Goal: Task Accomplishment & Management: Use online tool/utility

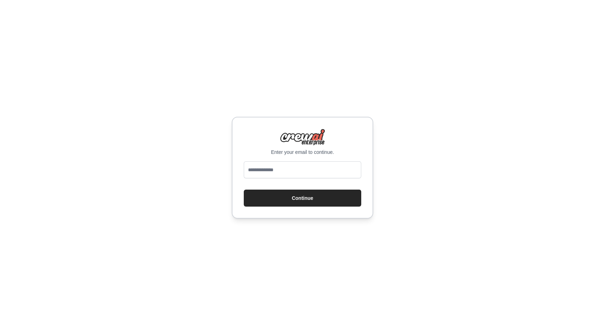
click at [284, 175] on input "email" at bounding box center [303, 169] width 118 height 17
type input "*"
type input "**********"
click at [269, 195] on button "Continue" at bounding box center [303, 198] width 118 height 17
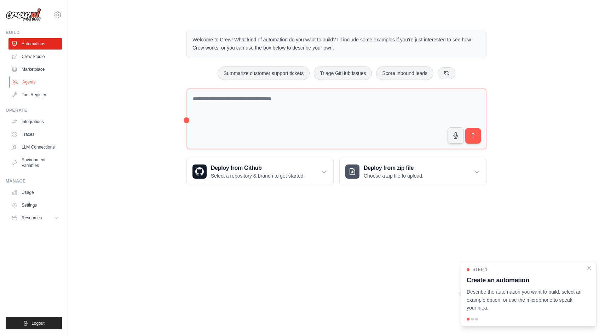
click at [36, 80] on link "Agents" at bounding box center [35, 81] width 53 height 11
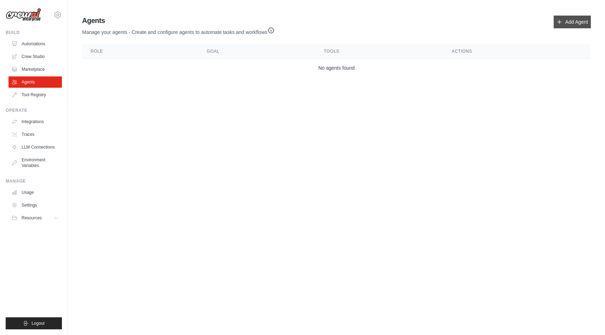
click at [569, 23] on link "Add Agent" at bounding box center [572, 22] width 37 height 13
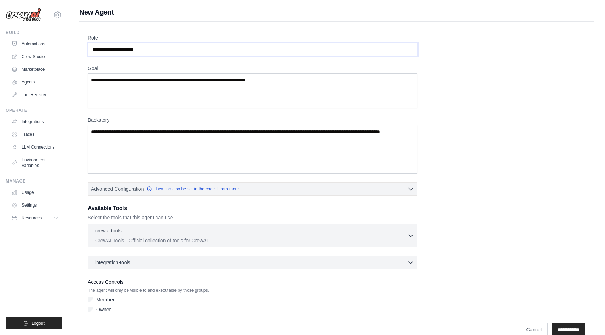
click at [197, 52] on input "Role" at bounding box center [253, 49] width 330 height 13
click at [206, 78] on textarea "Goal" at bounding box center [253, 90] width 330 height 35
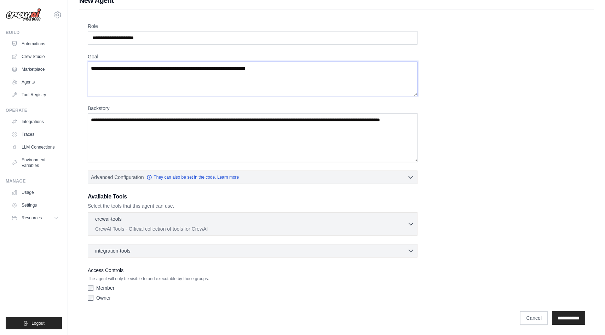
scroll to position [13, 0]
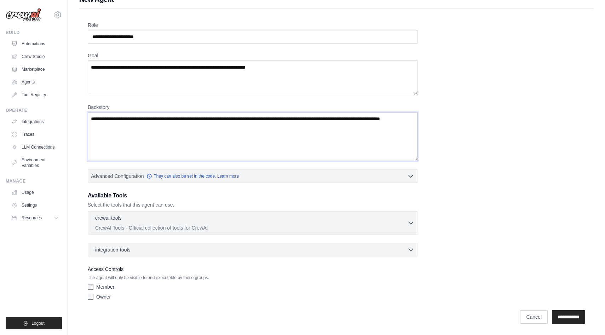
click at [187, 127] on textarea "Backstory" at bounding box center [253, 136] width 330 height 49
click at [174, 227] on p "CrewAI Tools - Official collection of tools for CrewAI" at bounding box center [251, 227] width 312 height 7
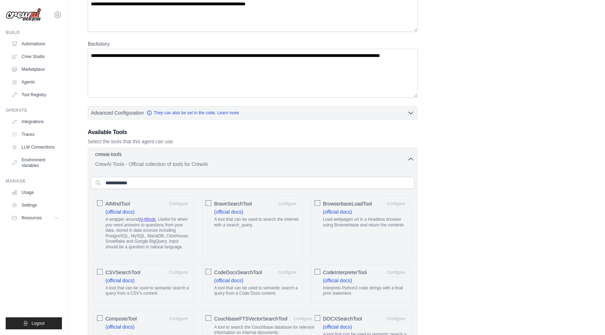
scroll to position [96, 0]
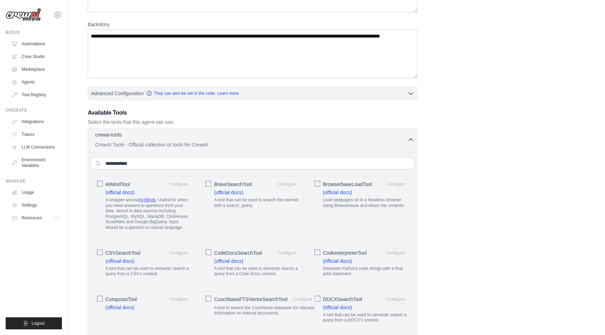
click at [270, 134] on div "crewai-tools 0 selected" at bounding box center [251, 135] width 312 height 8
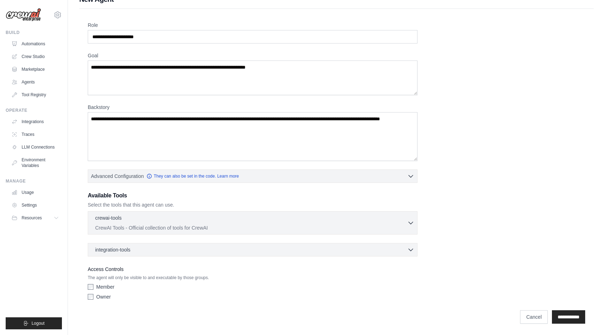
click at [197, 241] on div "crewai-tools 0 selected CrewAI Tools - Official collection of tools for CrewAI" at bounding box center [253, 233] width 330 height 45
click at [197, 245] on div "integration-tools 0 selected Notion Google Sheets Box Jira" at bounding box center [253, 249] width 330 height 13
click at [195, 249] on div "integration-tools 0 selected" at bounding box center [254, 249] width 319 height 7
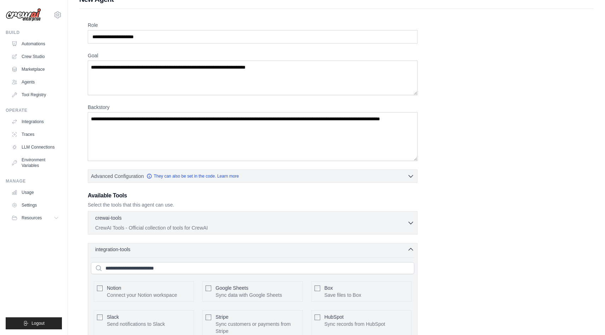
click at [195, 249] on div "integration-tools 0 selected" at bounding box center [254, 249] width 319 height 7
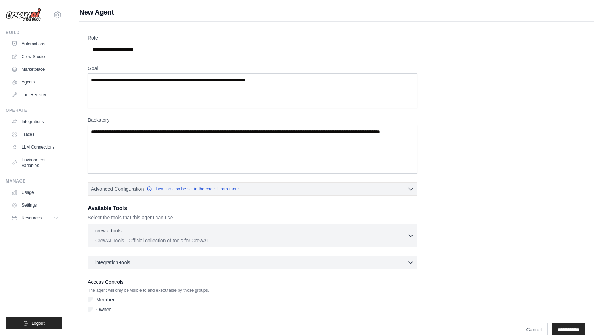
scroll to position [3, 0]
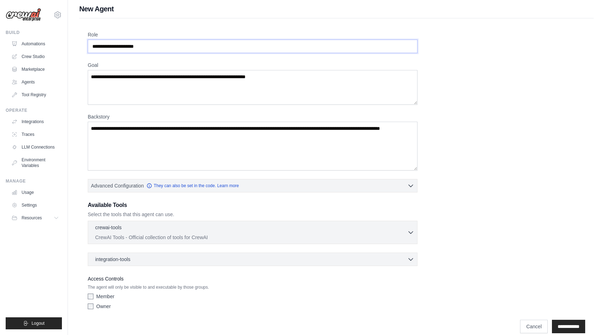
click at [210, 50] on input "Role" at bounding box center [253, 46] width 330 height 13
paste input "**********"
type input "**********"
click at [182, 80] on textarea "Goal" at bounding box center [253, 87] width 330 height 35
paste textarea "**********"
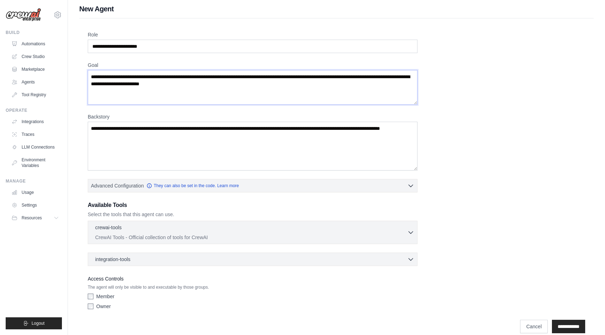
type textarea "**********"
click at [155, 155] on textarea "Backstory" at bounding box center [253, 146] width 330 height 49
click at [185, 145] on textarea "Backstory" at bounding box center [253, 146] width 330 height 49
paste textarea "**********"
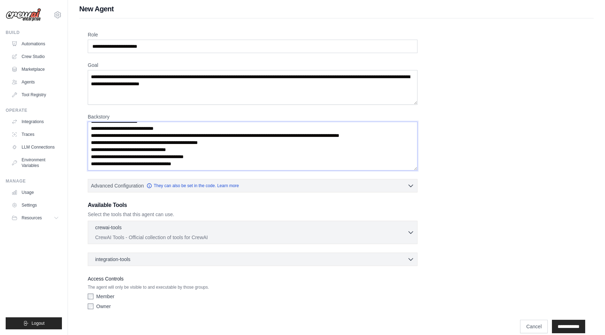
scroll to position [13, 0]
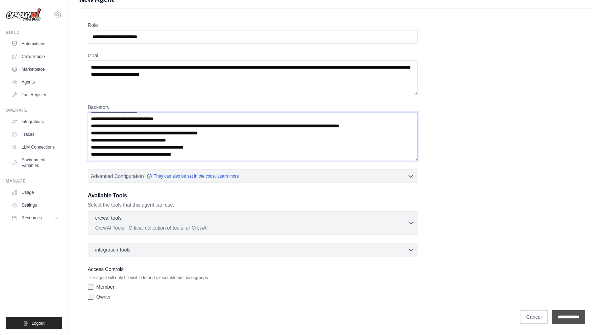
type textarea "**********"
click at [557, 320] on input "**********" at bounding box center [568, 317] width 33 height 13
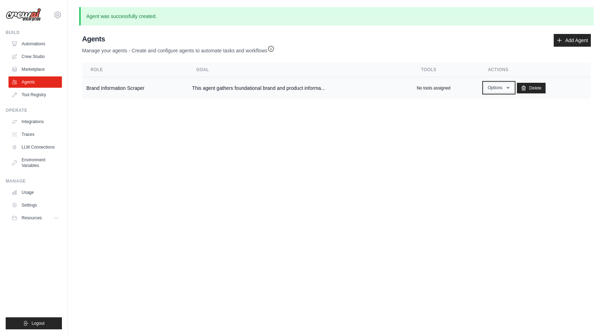
click at [500, 87] on button "Options" at bounding box center [499, 87] width 30 height 11
click at [245, 141] on body "ira@mindtech.studio Settings Build Automations Crew Studio" at bounding box center [302, 167] width 605 height 335
click at [433, 94] on td "No tools assigned" at bounding box center [446, 88] width 67 height 22
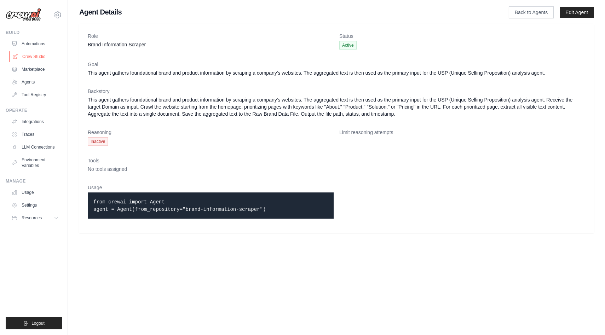
click at [38, 55] on link "Crew Studio" at bounding box center [35, 56] width 53 height 11
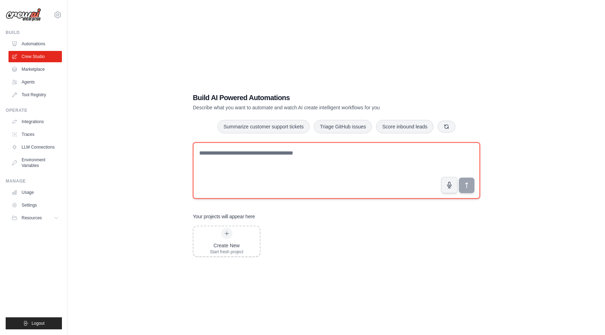
click at [269, 165] on textarea at bounding box center [336, 170] width 287 height 57
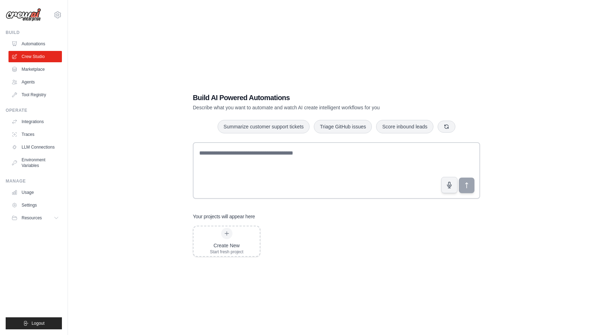
click at [179, 127] on div "Build AI Powered Automations Describe what you want to automate and watch AI cr…" at bounding box center [336, 174] width 515 height 335
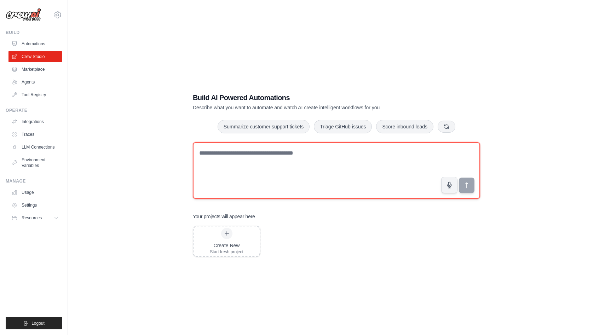
click at [225, 172] on textarea at bounding box center [336, 170] width 287 height 57
click at [265, 180] on textarea at bounding box center [336, 170] width 287 height 57
paste textarea "**********"
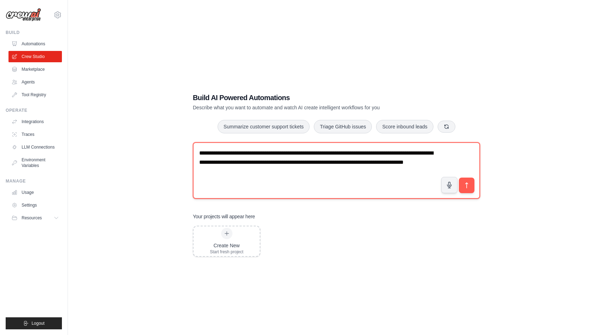
paste textarea "**********"
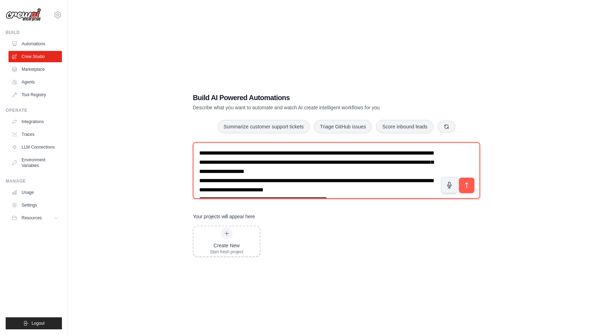
scroll to position [41, 0]
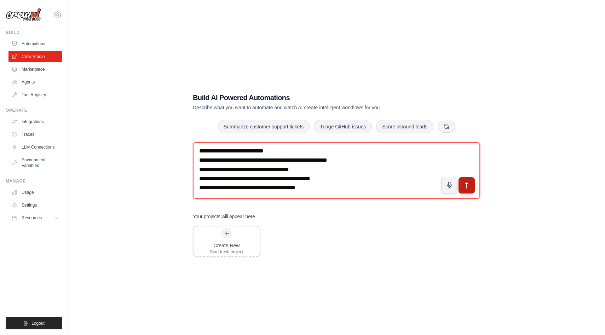
type textarea "**********"
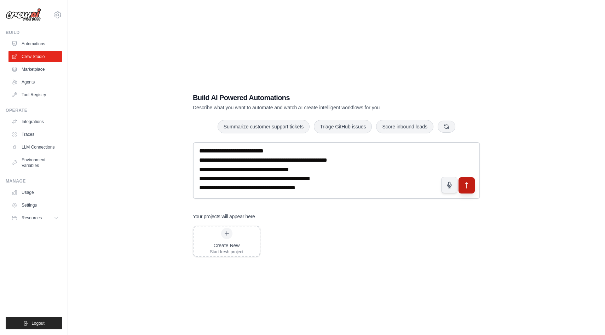
click at [467, 192] on button "submit" at bounding box center [467, 185] width 16 height 16
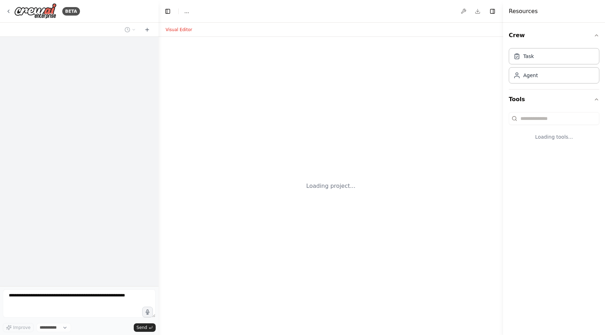
select select "****"
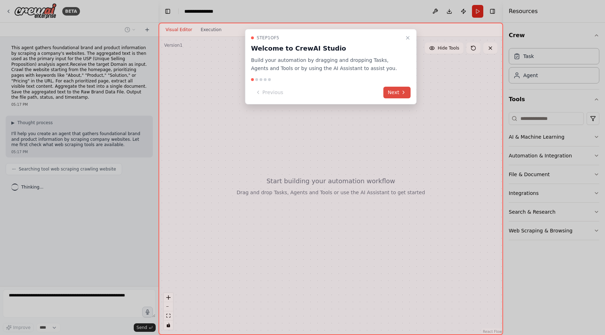
click at [398, 90] on button "Next" at bounding box center [397, 93] width 27 height 12
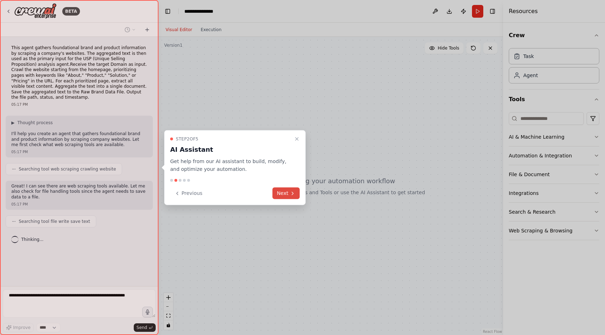
click at [292, 195] on icon at bounding box center [293, 193] width 6 height 6
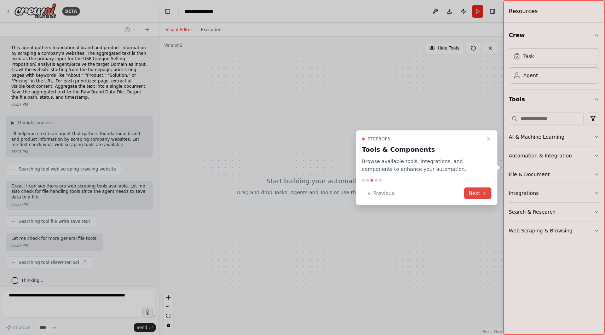
scroll to position [6, 0]
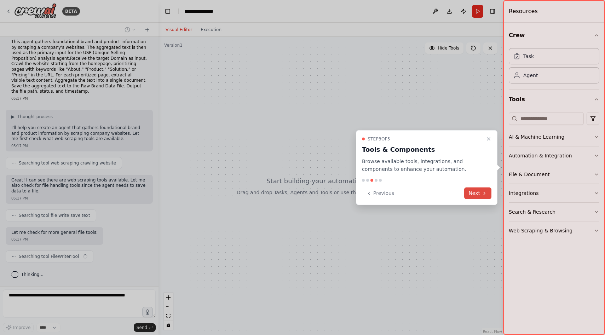
click at [479, 194] on button "Next" at bounding box center [478, 194] width 27 height 12
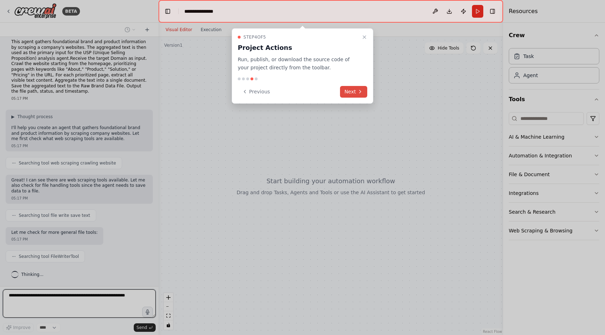
click at [353, 91] on button "Next" at bounding box center [353, 92] width 27 height 12
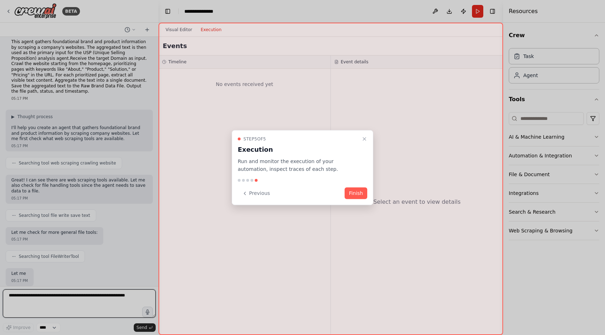
scroll to position [47, 0]
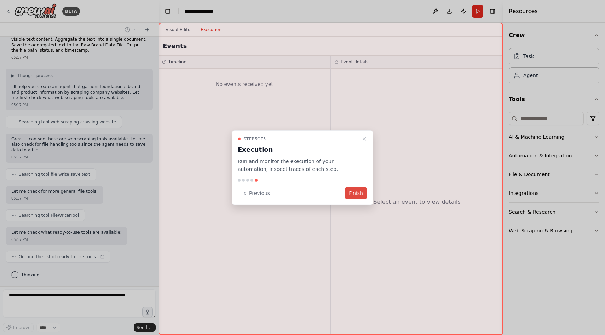
click at [358, 195] on button "Finish" at bounding box center [356, 194] width 23 height 12
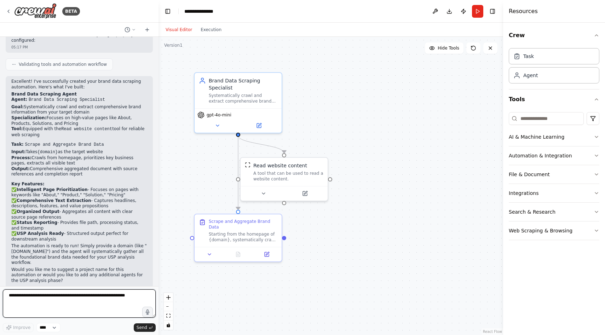
scroll to position [403, 0]
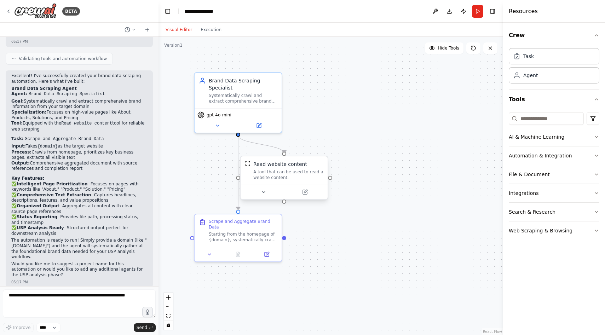
click at [304, 170] on div "A tool that can be used to read a website content." at bounding box center [289, 174] width 70 height 11
click at [264, 231] on div "Starting from the homepage of {domain}, systematically crawl and scrape the web…" at bounding box center [243, 235] width 69 height 11
click at [62, 302] on textarea at bounding box center [79, 304] width 153 height 28
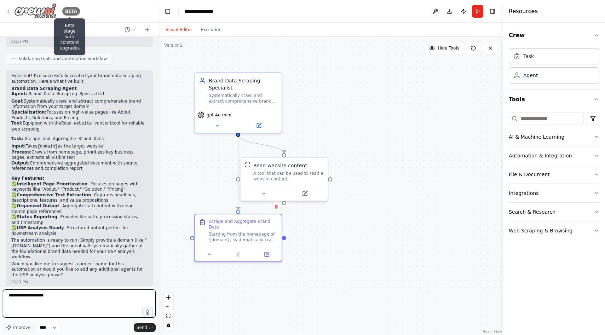
paste textarea "**********"
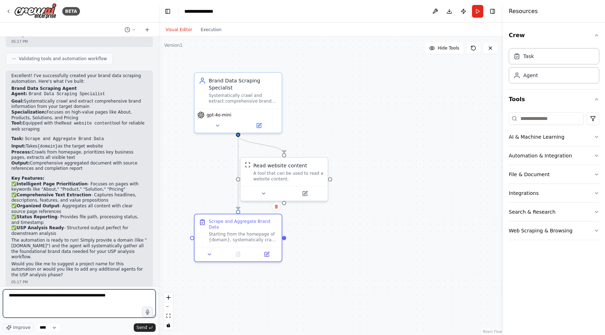
paste textarea "**********"
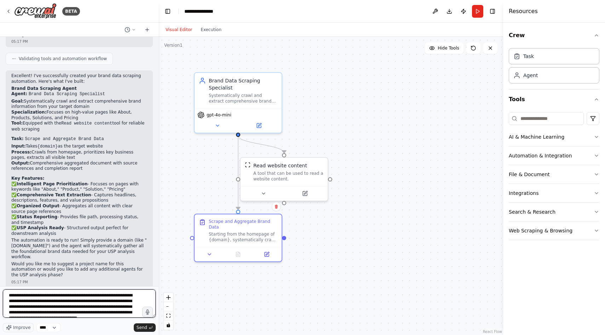
scroll to position [9, 0]
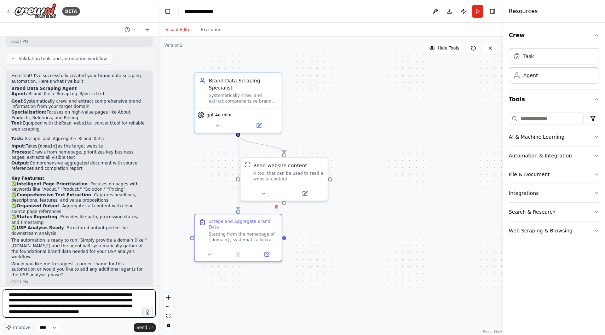
paste textarea "**********"
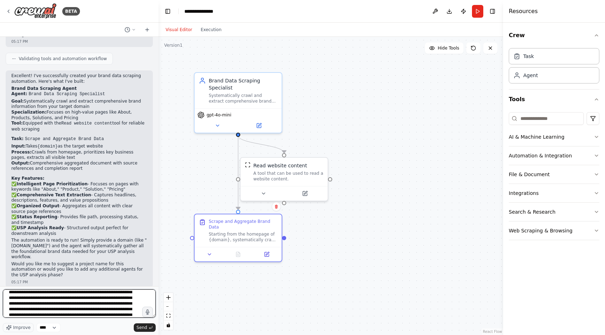
scroll to position [26, 0]
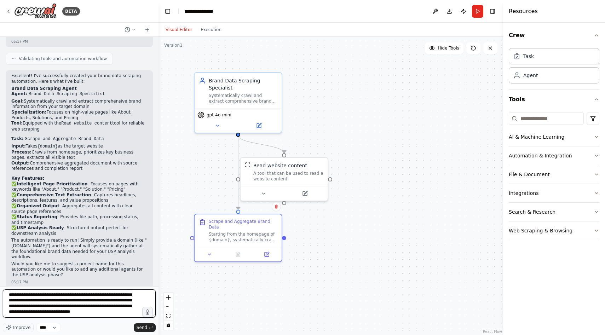
paste textarea "**********"
click at [103, 309] on textarea at bounding box center [79, 304] width 153 height 28
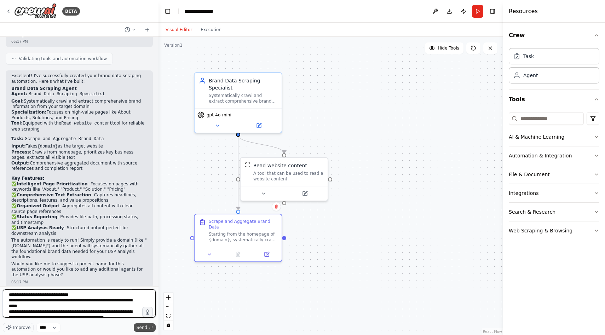
type textarea "**********"
click at [146, 325] on span "Send" at bounding box center [142, 328] width 11 height 6
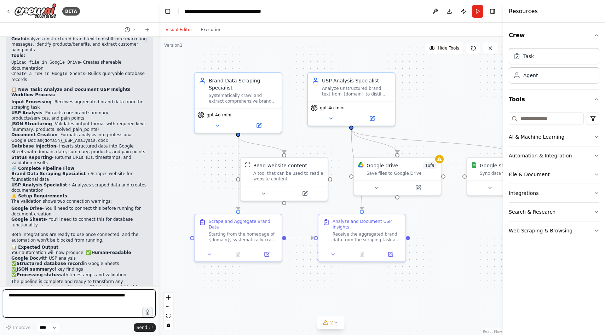
scroll to position [1230, 0]
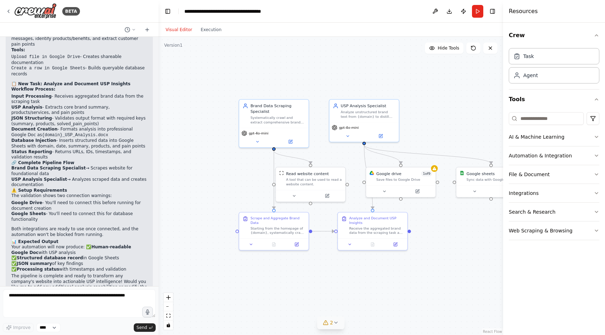
click at [332, 319] on span "2" at bounding box center [331, 322] width 3 height 7
click at [411, 179] on div "Save files to Google Drive" at bounding box center [404, 179] width 56 height 5
click at [435, 172] on div "Google drive 1 of 9 Save files to Google Drive" at bounding box center [400, 175] width 69 height 18
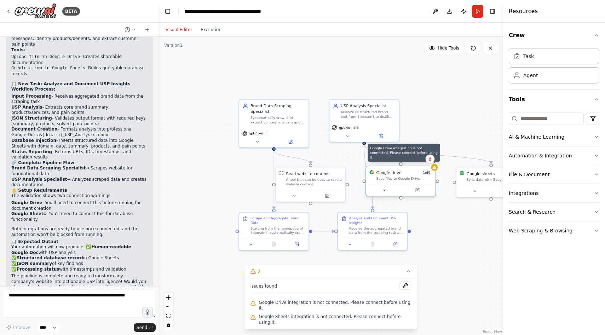
click at [436, 169] on icon at bounding box center [435, 168] width 4 height 4
click at [404, 290] on button at bounding box center [406, 285] width 12 height 8
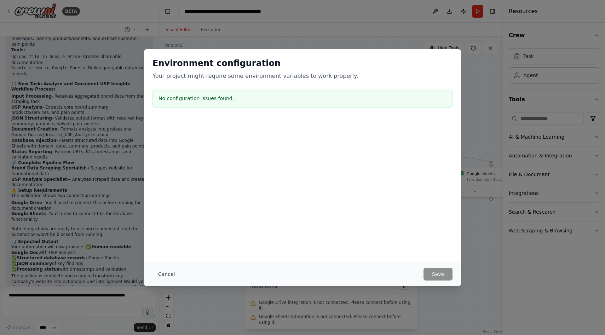
click at [170, 272] on button "Cancel" at bounding box center [167, 274] width 28 height 13
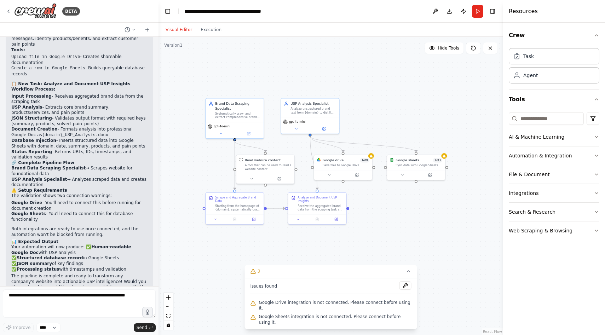
drag, startPoint x: 481, startPoint y: 259, endPoint x: 432, endPoint y: 231, distance: 56.5
click at [432, 231] on div ".deletable-edge-delete-btn { width: 20px; height: 20px; border: 0px solid #ffff…" at bounding box center [331, 186] width 345 height 298
click at [448, 49] on span "Hide Tools" at bounding box center [449, 48] width 22 height 6
click at [448, 49] on span "Show Tools" at bounding box center [447, 48] width 23 height 6
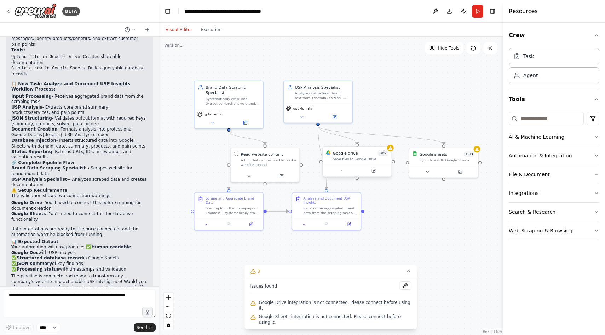
click at [391, 155] on div "Google drive 1 of 9 Save files to Google Drive" at bounding box center [357, 156] width 69 height 18
click at [363, 160] on div "Save files to Google Drive" at bounding box center [360, 159] width 55 height 5
click at [371, 170] on icon at bounding box center [373, 171] width 5 height 5
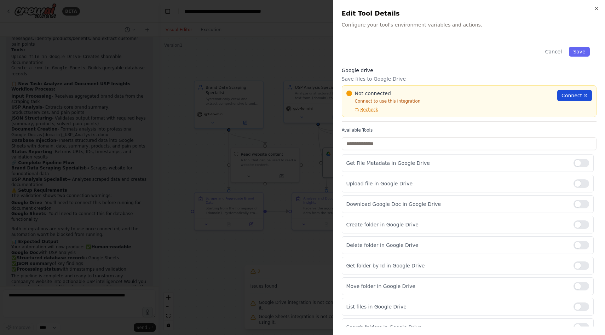
click at [577, 99] on link "Connect" at bounding box center [575, 95] width 35 height 11
click at [303, 126] on div at bounding box center [302, 167] width 605 height 335
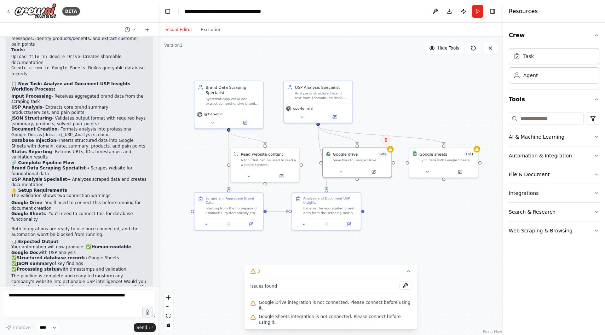
click at [388, 142] on button at bounding box center [386, 139] width 9 height 9
click at [369, 138] on button "Confirm" at bounding box center [366, 140] width 25 height 8
click at [456, 162] on div "Google sheets 1 of 3 Sync data with Google Sheets" at bounding box center [444, 156] width 69 height 18
click at [473, 140] on icon at bounding box center [473, 140] width 4 height 4
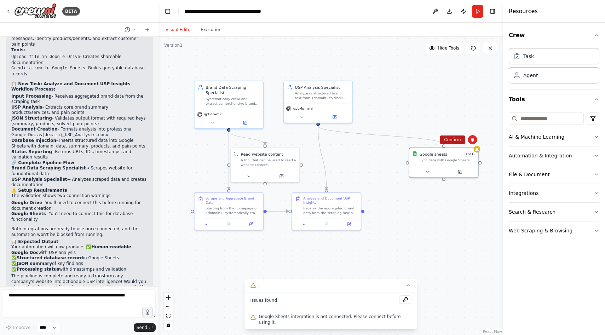
click at [452, 144] on button "Confirm" at bounding box center [452, 140] width 25 height 8
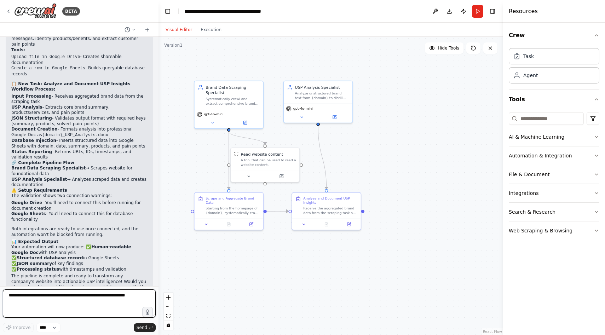
click at [115, 302] on textarea at bounding box center [79, 304] width 153 height 28
click at [478, 11] on button "Run" at bounding box center [477, 11] width 11 height 13
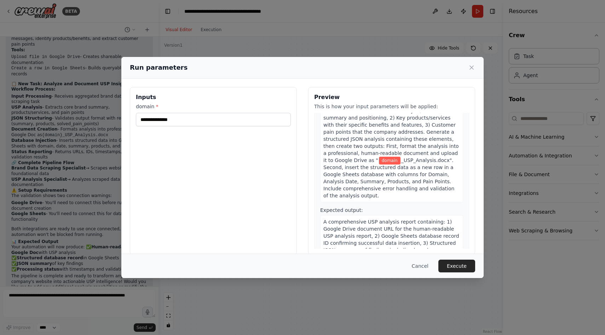
scroll to position [0, 0]
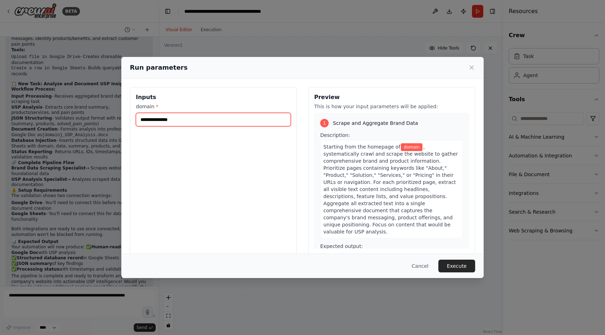
click at [189, 116] on input "domain *" at bounding box center [213, 119] width 155 height 13
type input "*******"
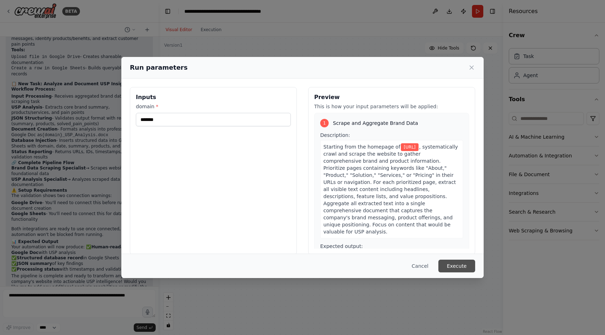
click at [457, 267] on button "Execute" at bounding box center [457, 266] width 37 height 13
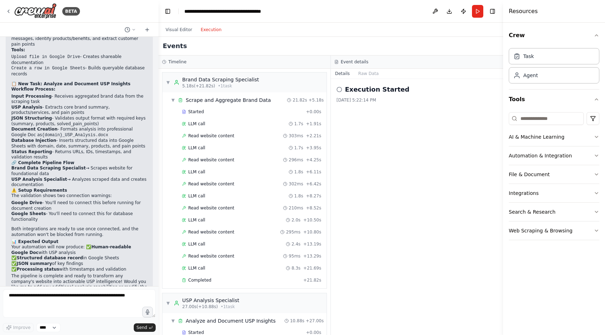
click at [213, 32] on button "Execution" at bounding box center [211, 29] width 29 height 8
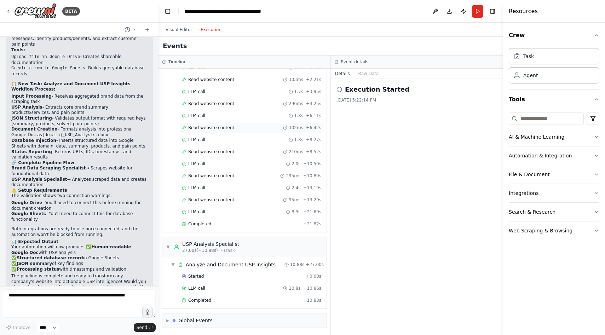
scroll to position [57, 0]
click at [227, 301] on div "Completed" at bounding box center [241, 300] width 119 height 6
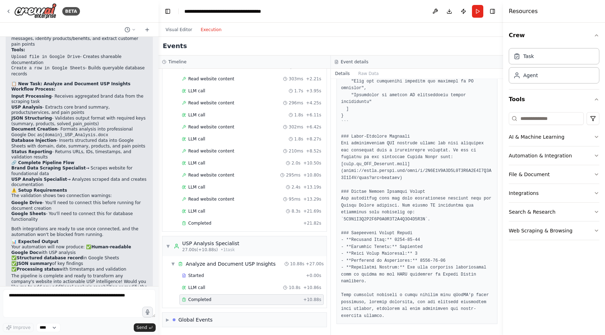
scroll to position [344, 0]
drag, startPoint x: 400, startPoint y: 177, endPoint x: 344, endPoint y: 171, distance: 56.3
click at [344, 171] on pre at bounding box center [417, 50] width 152 height 539
copy pre "https://drive.google.com/file/d/1A2B3C4D5E6F7G8H9I0J1K2L3M4N5O6P/view?usp=shari…"
click at [82, 304] on textarea at bounding box center [79, 304] width 153 height 28
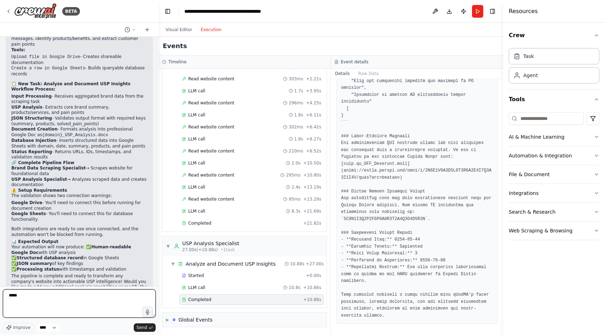
type textarea "*****"
type textarea "**********"
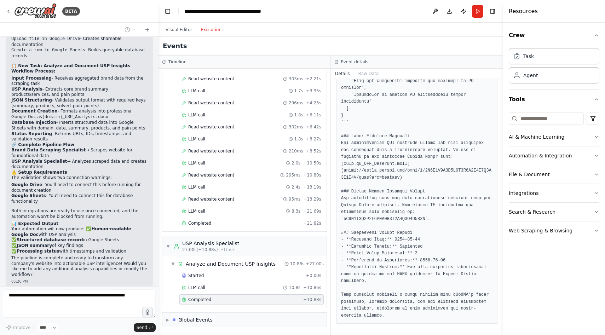
scroll to position [1272, 0]
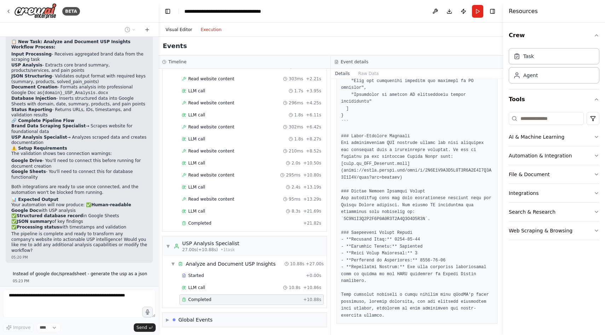
click at [181, 30] on button "Visual Editor" at bounding box center [178, 29] width 35 height 8
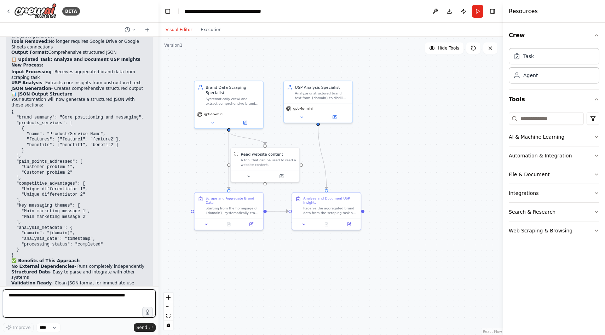
scroll to position [1721, 0]
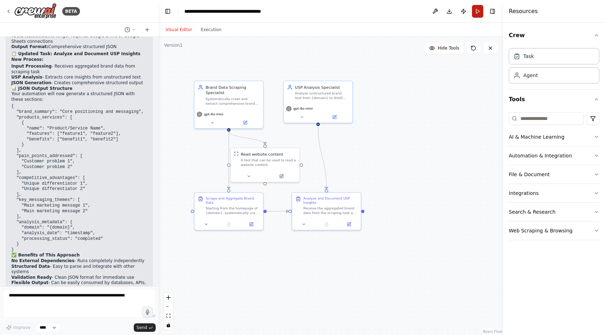
click at [479, 16] on button "Run" at bounding box center [477, 11] width 11 height 13
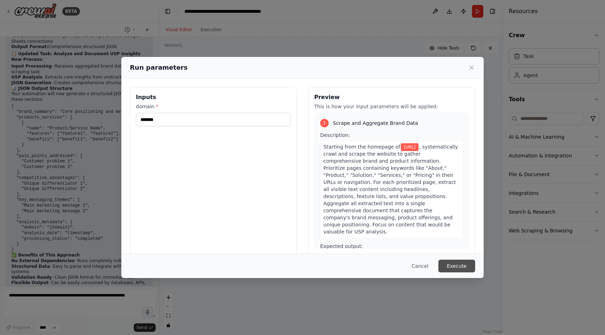
click at [453, 265] on button "Execute" at bounding box center [457, 266] width 37 height 13
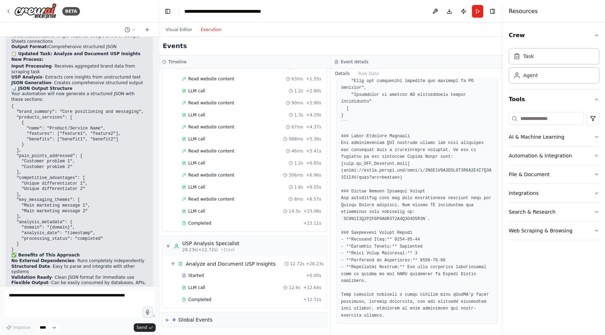
click at [216, 28] on button "Execution" at bounding box center [211, 29] width 29 height 8
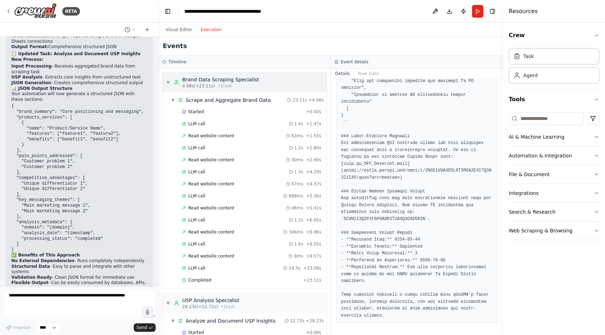
click at [167, 81] on span "▼" at bounding box center [168, 83] width 4 height 6
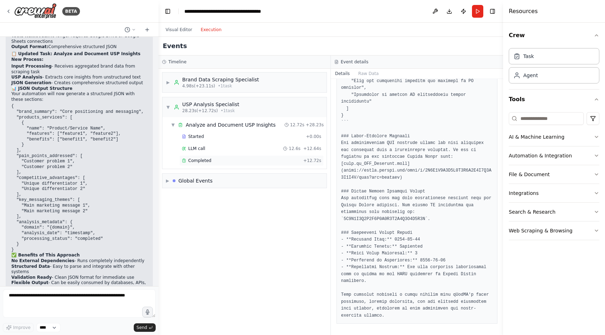
click at [238, 159] on div "Completed" at bounding box center [241, 161] width 119 height 6
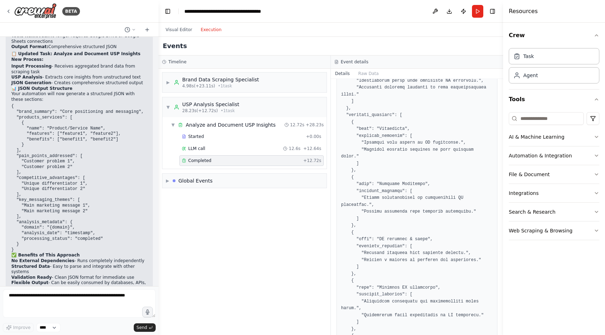
scroll to position [502, 0]
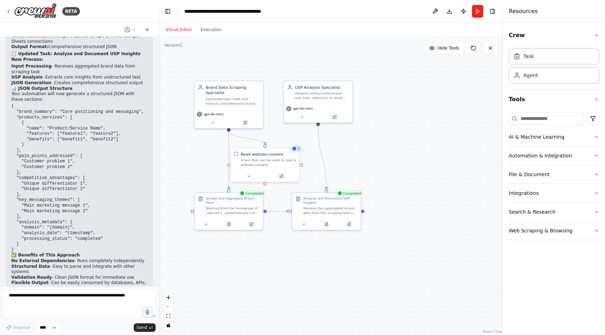
click at [175, 29] on button "Visual Editor" at bounding box center [178, 29] width 35 height 8
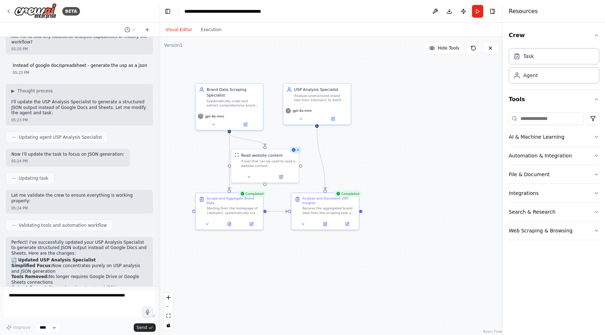
scroll to position [1721, 0]
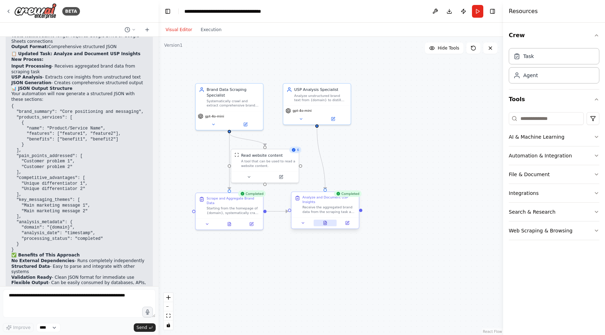
click at [325, 223] on icon at bounding box center [325, 223] width 1 height 0
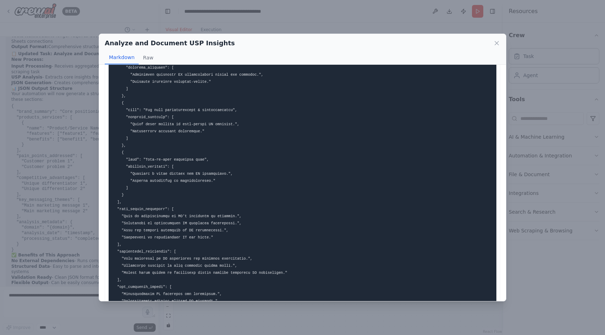
scroll to position [418, 0]
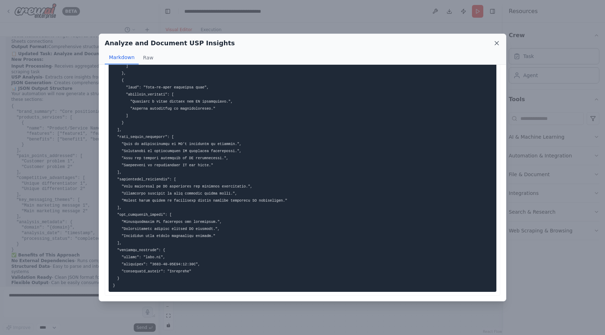
click at [500, 41] on icon at bounding box center [497, 43] width 7 height 7
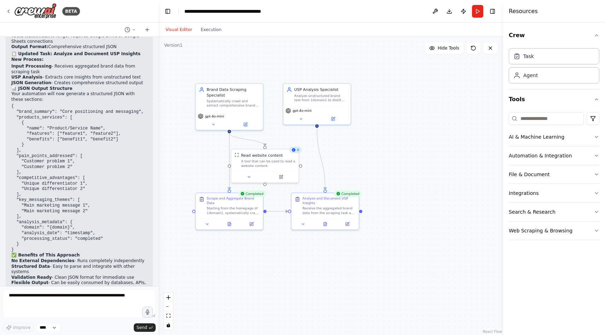
click at [96, 288] on form "Improve **** Send" at bounding box center [79, 310] width 159 height 49
click at [84, 297] on textarea at bounding box center [79, 304] width 153 height 28
click at [113, 297] on textarea at bounding box center [79, 304] width 153 height 28
paste textarea "**********"
type textarea "**********"
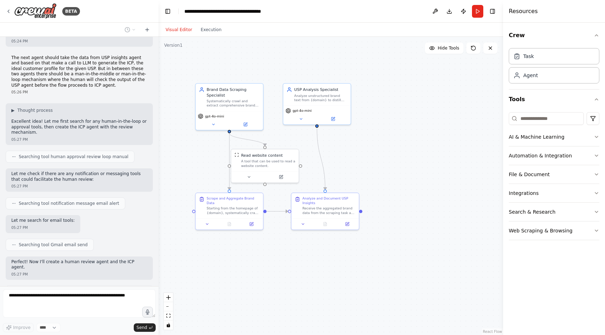
scroll to position [1997, 0]
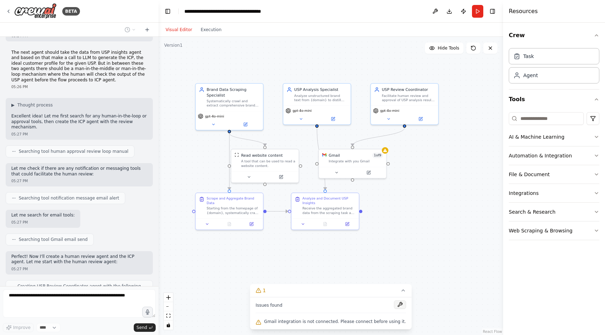
click at [396, 304] on button at bounding box center [400, 305] width 12 height 8
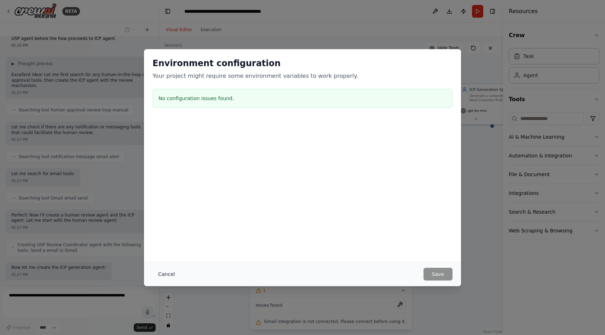
click at [160, 273] on button "Cancel" at bounding box center [167, 274] width 28 height 13
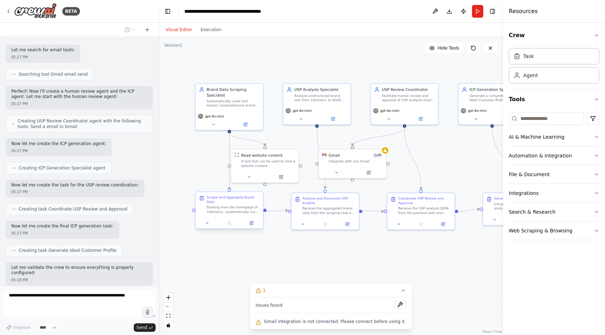
scroll to position [2167, 0]
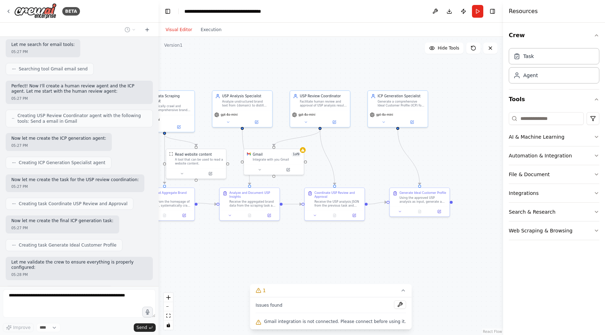
drag, startPoint x: 446, startPoint y: 164, endPoint x: 373, endPoint y: 162, distance: 73.0
click at [373, 162] on div ".deletable-edge-delete-btn { width: 20px; height: 20px; border: 0px solid #ffff…" at bounding box center [331, 186] width 345 height 298
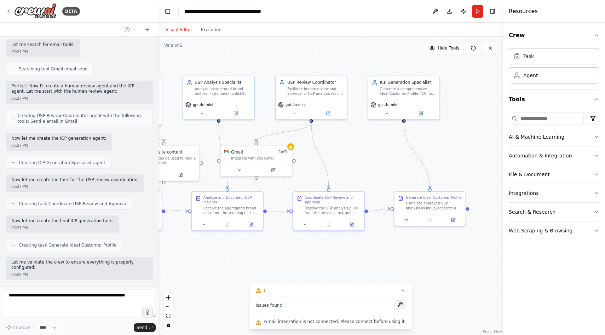
click at [394, 304] on button at bounding box center [400, 305] width 12 height 8
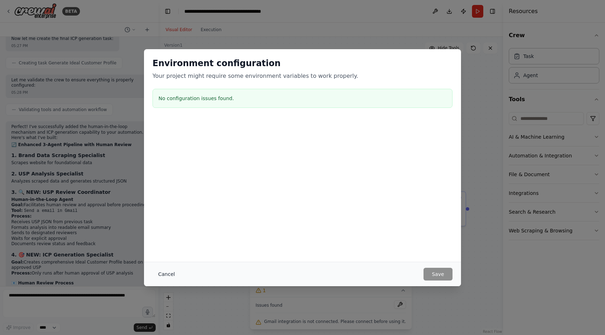
click at [170, 273] on button "Cancel" at bounding box center [167, 274] width 28 height 13
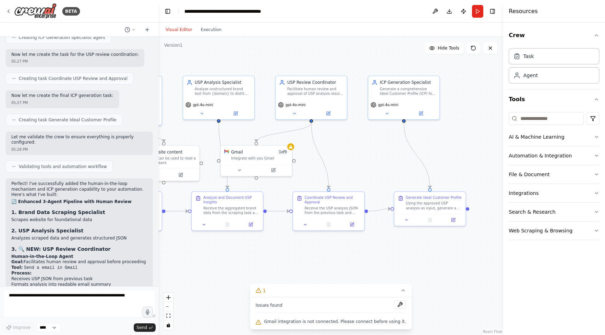
scroll to position [2602, 0]
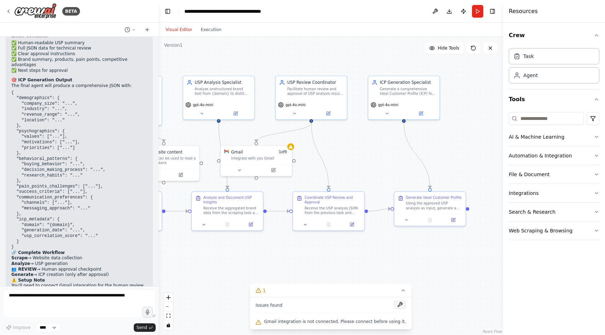
click at [397, 303] on button at bounding box center [400, 305] width 12 height 8
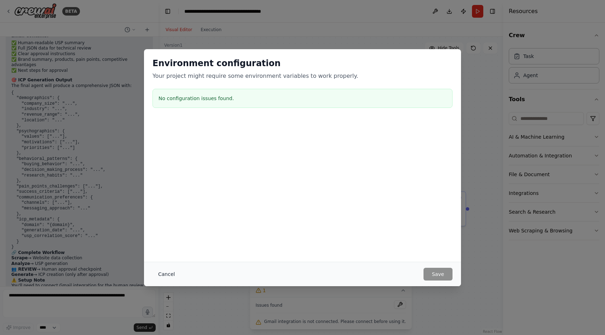
click at [167, 275] on button "Cancel" at bounding box center [167, 274] width 28 height 13
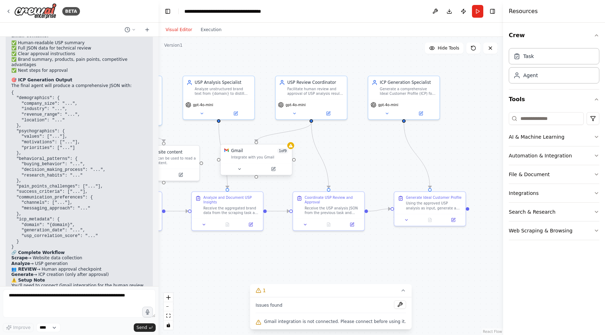
click at [291, 149] on div "Gmail 1 of 9 Integrate with you Gmail" at bounding box center [256, 153] width 71 height 18
click at [277, 171] on button at bounding box center [273, 169] width 33 height 7
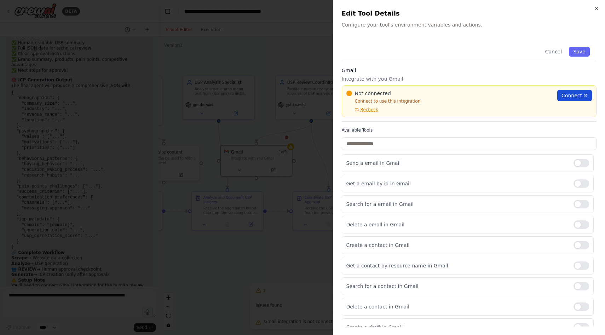
click at [568, 96] on span "Connect" at bounding box center [572, 95] width 21 height 7
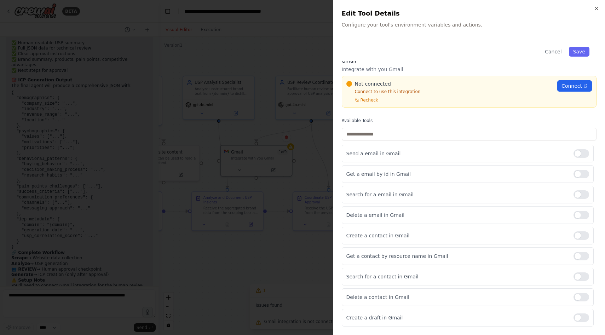
click at [264, 224] on div at bounding box center [302, 167] width 605 height 335
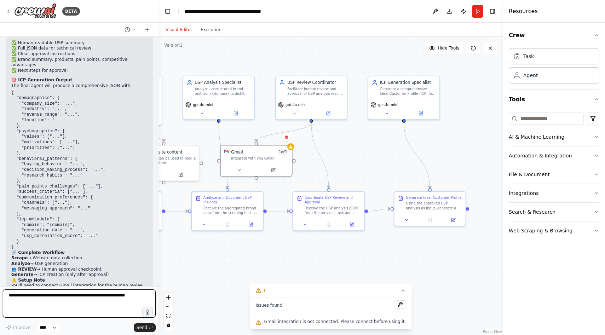
click at [83, 295] on textarea at bounding box center [79, 304] width 153 height 28
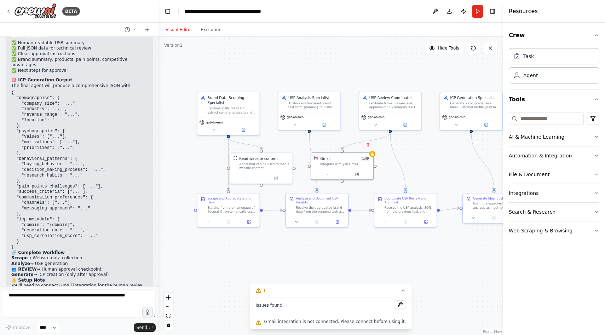
drag, startPoint x: 349, startPoint y: 149, endPoint x: 437, endPoint y: 148, distance: 88.5
click at [437, 148] on div ".deletable-edge-delete-btn { width: 20px; height: 20px; border: 0px solid #ffff…" at bounding box center [331, 186] width 345 height 298
click at [479, 10] on button "Run" at bounding box center [477, 11] width 11 height 13
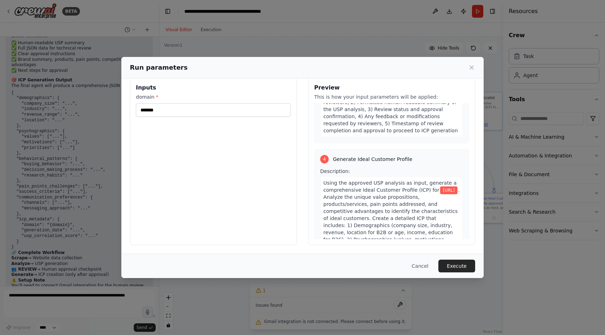
scroll to position [592, 0]
click at [453, 264] on button "Execute" at bounding box center [457, 266] width 37 height 13
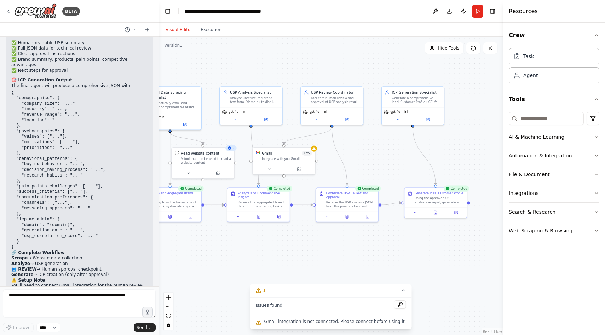
drag, startPoint x: 423, startPoint y: 266, endPoint x: 353, endPoint y: 258, distance: 70.2
click at [353, 258] on div ".deletable-edge-delete-btn { width: 20px; height: 20px; border: 0px solid #ffff…" at bounding box center [331, 186] width 345 height 298
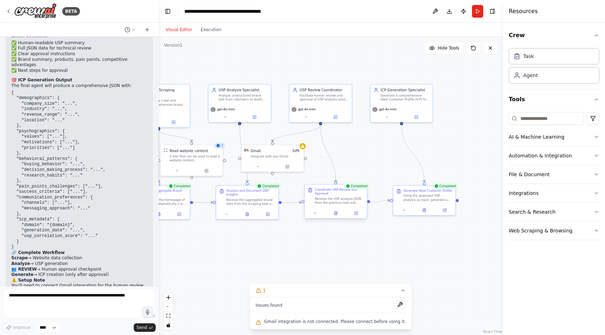
click at [337, 217] on div at bounding box center [336, 213] width 62 height 10
click at [335, 215] on icon at bounding box center [336, 214] width 3 height 4
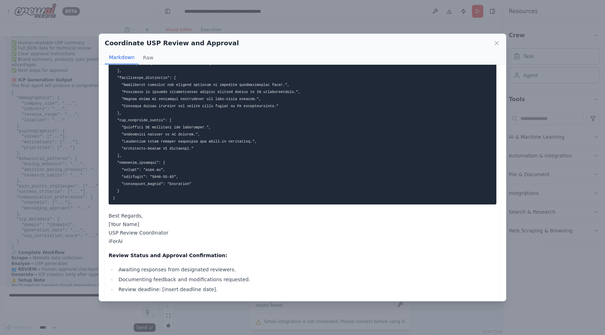
scroll to position [910, 0]
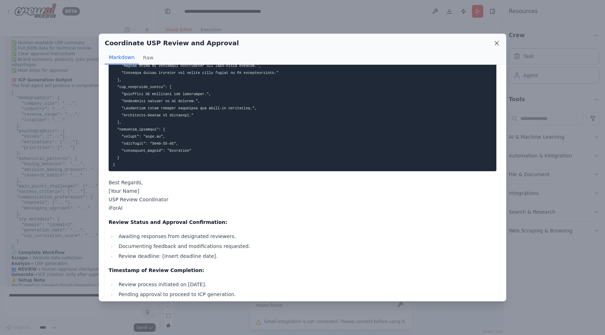
click at [500, 43] on icon at bounding box center [497, 43] width 7 height 7
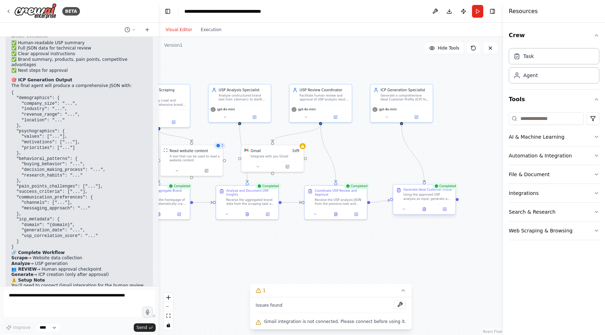
click at [424, 212] on div at bounding box center [424, 209] width 62 height 10
click at [426, 210] on icon at bounding box center [424, 209] width 3 height 4
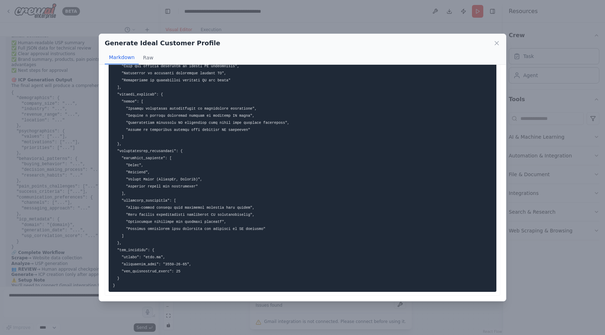
scroll to position [0, 0]
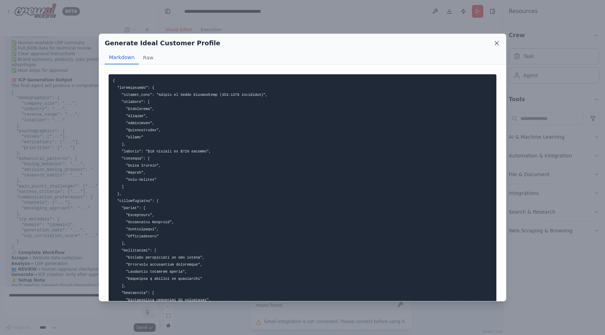
click at [495, 41] on icon at bounding box center [497, 43] width 4 height 4
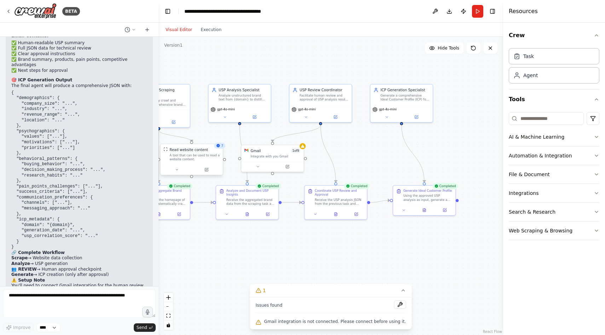
click at [199, 157] on div "A tool that can be used to read a website content." at bounding box center [195, 157] width 50 height 8
click at [203, 170] on button at bounding box center [206, 170] width 29 height 6
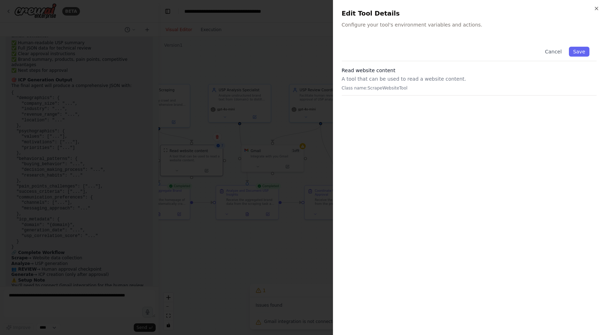
click at [372, 90] on p "Class name: ScrapeWebsiteTool" at bounding box center [469, 88] width 255 height 6
click at [395, 82] on div "Read website content A tool that can be used to read a website content. Class n…" at bounding box center [469, 81] width 255 height 29
click at [596, 7] on icon "button" at bounding box center [597, 9] width 6 height 6
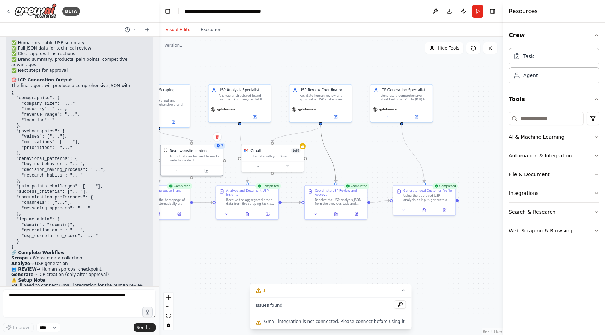
drag, startPoint x: 328, startPoint y: 151, endPoint x: 351, endPoint y: 151, distance: 22.7
click at [351, 151] on div ".deletable-edge-delete-btn { width: 20px; height: 20px; border: 0px solid #ffff…" at bounding box center [331, 186] width 345 height 298
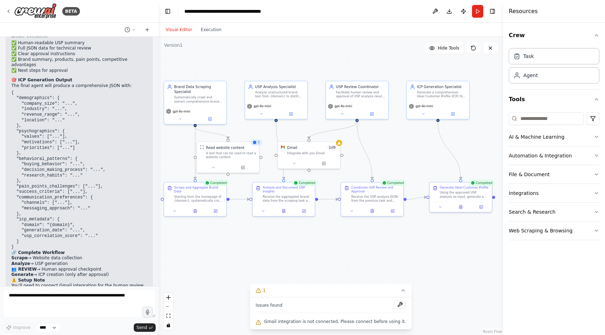
drag, startPoint x: 351, startPoint y: 151, endPoint x: 389, endPoint y: 148, distance: 38.8
click at [389, 148] on div ".deletable-edge-delete-btn { width: 20px; height: 20px; border: 0px solid #ffff…" at bounding box center [331, 186] width 345 height 298
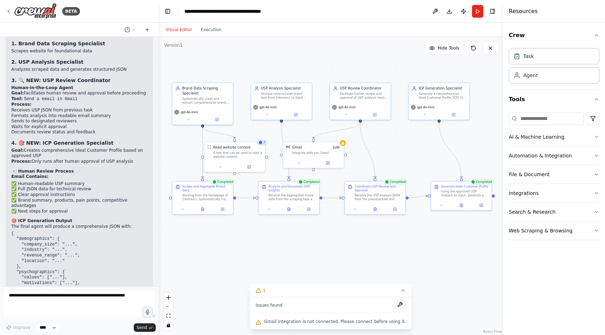
scroll to position [2501, 0]
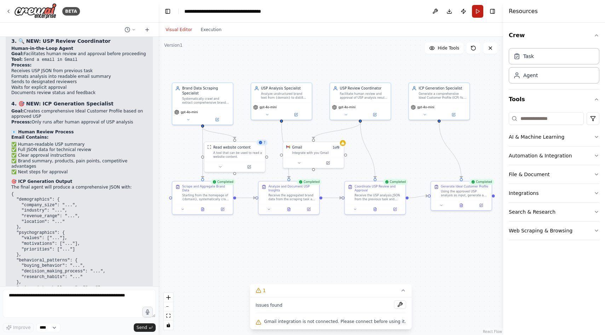
click at [473, 11] on button "Run" at bounding box center [477, 11] width 11 height 13
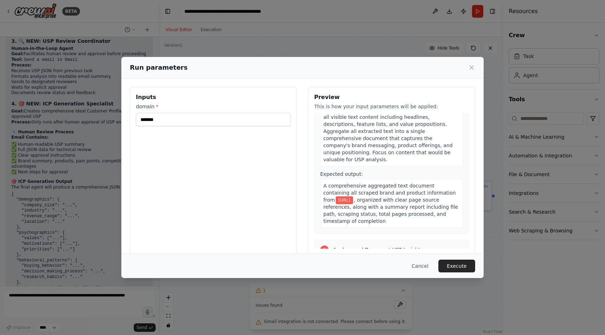
scroll to position [0, 0]
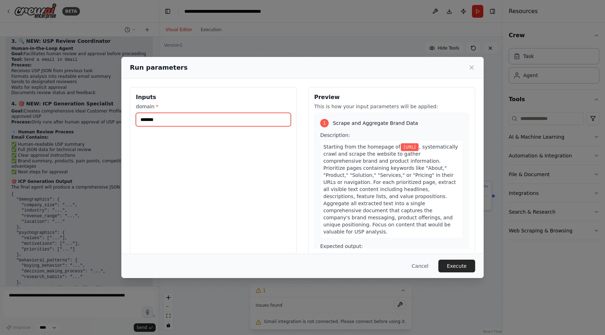
click at [179, 122] on input "*******" at bounding box center [213, 119] width 155 height 13
click at [470, 66] on icon at bounding box center [472, 68] width 4 height 4
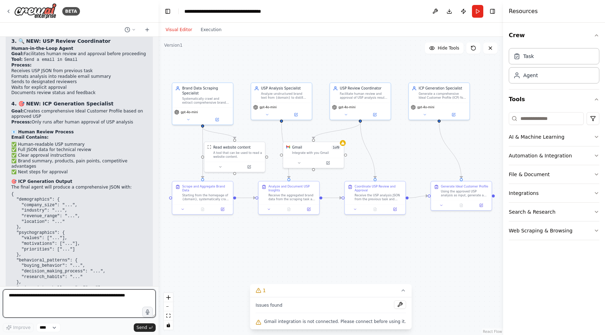
click at [80, 310] on textarea at bounding box center [79, 304] width 153 height 28
click at [102, 294] on textarea at bounding box center [79, 304] width 153 height 28
type textarea "**********"
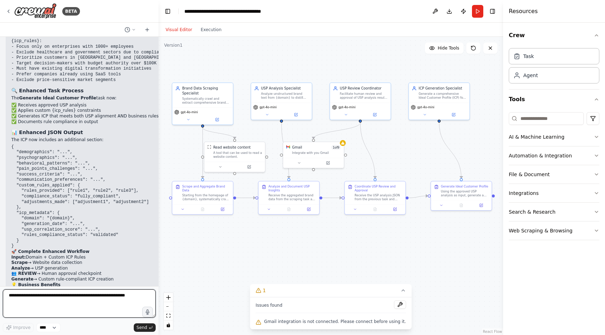
scroll to position [3239, 0]
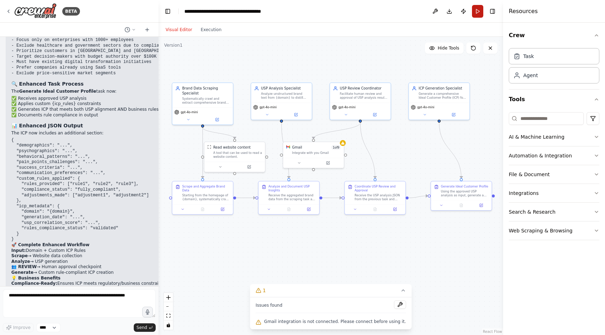
click at [476, 14] on button "Run" at bounding box center [477, 11] width 11 height 13
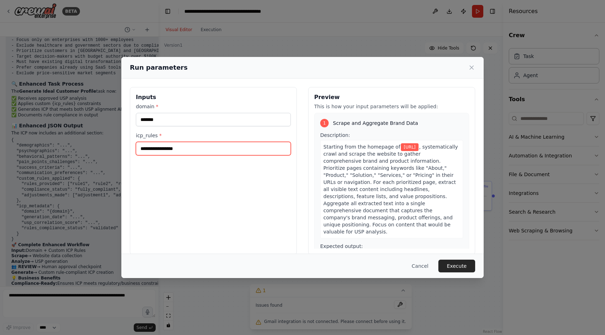
click at [209, 150] on input "icp_rules *" at bounding box center [213, 148] width 155 height 13
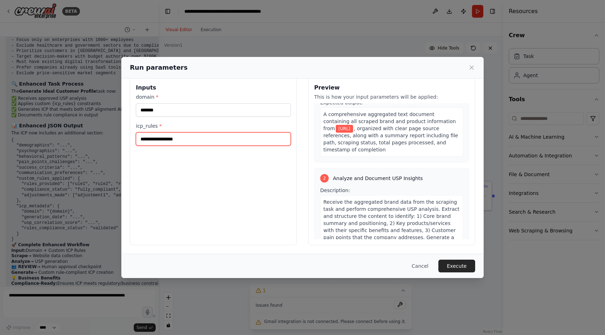
scroll to position [0, 0]
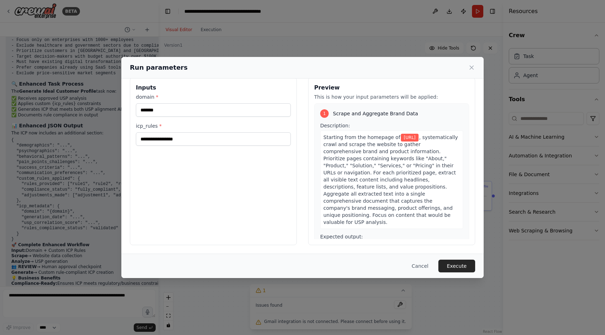
click at [208, 176] on div "Inputs domain * ******* icp_rules *" at bounding box center [213, 162] width 167 height 168
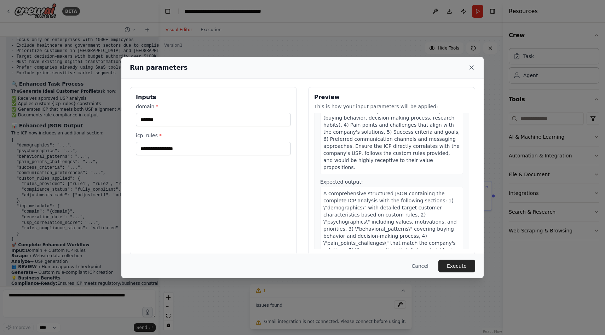
click at [473, 69] on icon at bounding box center [472, 68] width 4 height 4
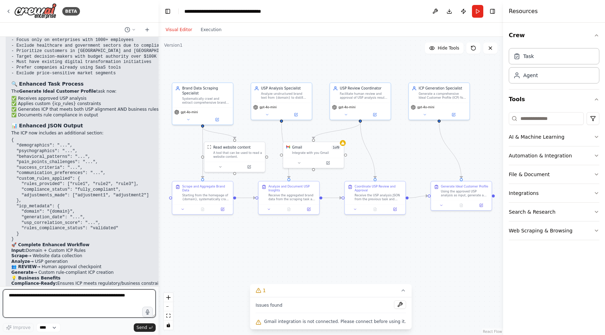
click at [50, 300] on textarea at bounding box center [79, 304] width 153 height 28
type textarea "**********"
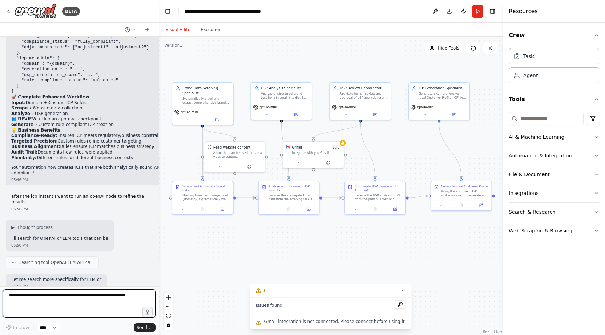
scroll to position [3393, 0]
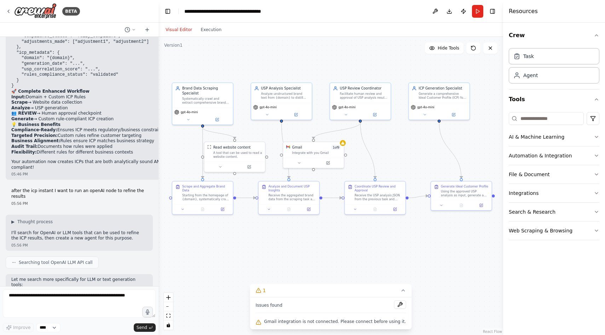
click at [114, 324] on p "Let me check the AI & Machine Learning category specifically:" at bounding box center [77, 327] width 132 height 6
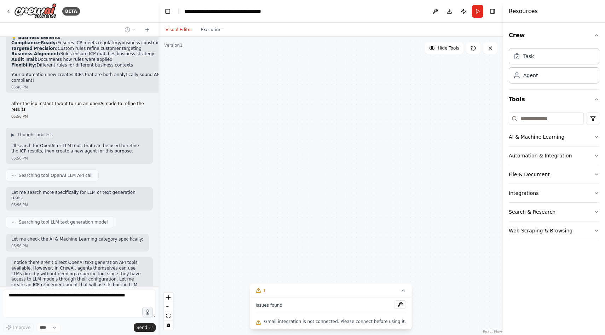
scroll to position [3563, 0]
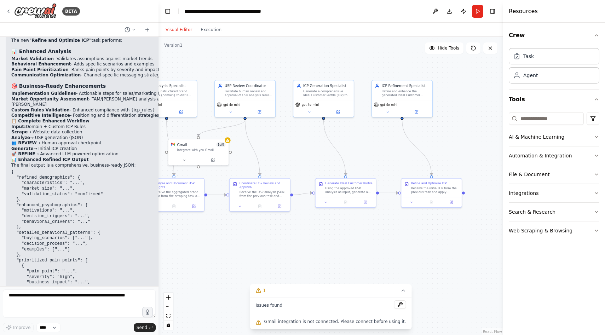
drag, startPoint x: 383, startPoint y: 253, endPoint x: 273, endPoint y: 249, distance: 109.8
click at [273, 249] on div ".deletable-edge-delete-btn { width: 20px; height: 20px; border: 0px solid #ffff…" at bounding box center [331, 186] width 345 height 298
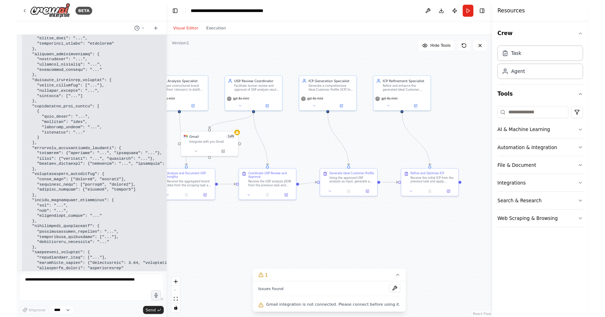
scroll to position [4055, 0]
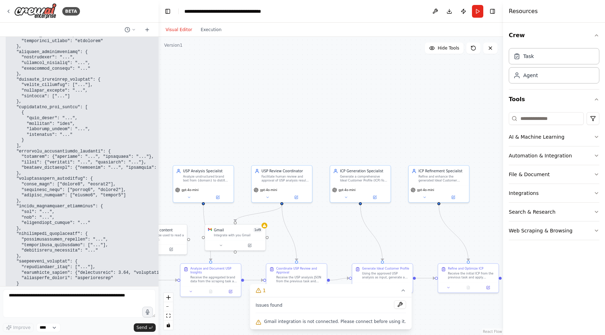
drag, startPoint x: 352, startPoint y: 234, endPoint x: 383, endPoint y: 319, distance: 91.2
click at [383, 319] on div "Version 1 Hide Tools .deletable-edge-delete-btn { width: 20px; height: 20px; bo…" at bounding box center [331, 186] width 345 height 298
click at [267, 197] on icon at bounding box center [268, 197] width 4 height 4
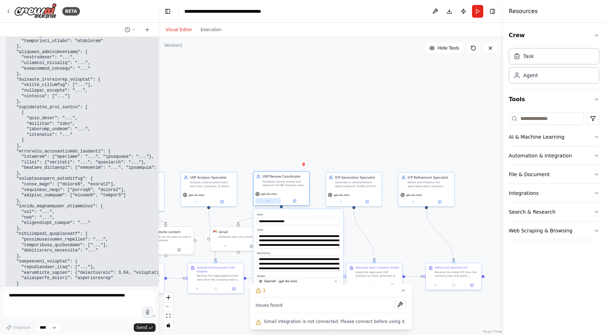
click at [269, 203] on icon at bounding box center [269, 201] width 4 height 4
drag, startPoint x: 358, startPoint y: 220, endPoint x: 451, endPoint y: 230, distance: 93.3
click at [451, 230] on div ".deletable-edge-delete-btn { width: 20px; height: 20px; border: 0px solid #ffff…" at bounding box center [331, 186] width 345 height 298
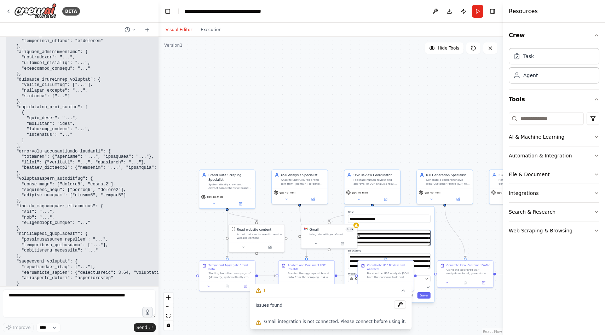
drag, startPoint x: 405, startPoint y: 229, endPoint x: 515, endPoint y: 223, distance: 110.6
click at [515, 224] on div "BETA This agent gathers foundational brand and product information by scraping …" at bounding box center [302, 167] width 605 height 335
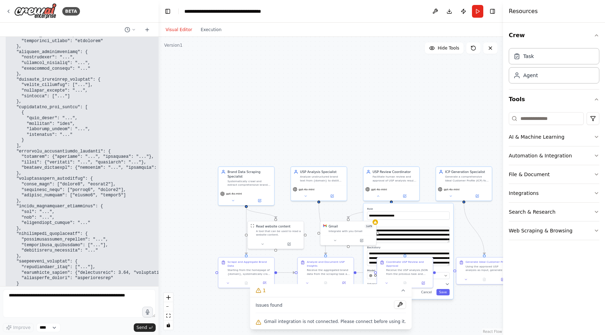
click at [202, 234] on div ".deletable-edge-delete-btn { width: 20px; height: 20px; border: 0px solid #ffff…" at bounding box center [331, 186] width 345 height 298
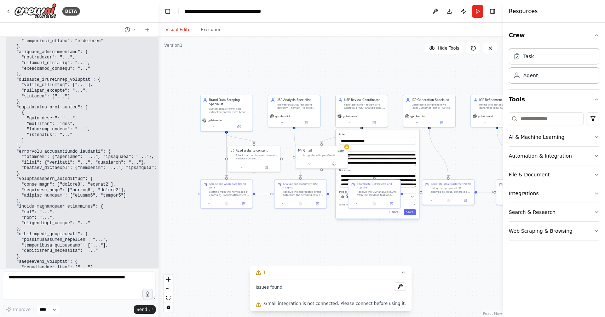
drag, startPoint x: 277, startPoint y: 116, endPoint x: 253, endPoint y: 43, distance: 77.3
click at [253, 43] on div ".deletable-edge-delete-btn { width: 20px; height: 20px; border: 0px solid #ffff…" at bounding box center [331, 177] width 345 height 280
click at [381, 135] on label "Role" at bounding box center [376, 134] width 77 height 4
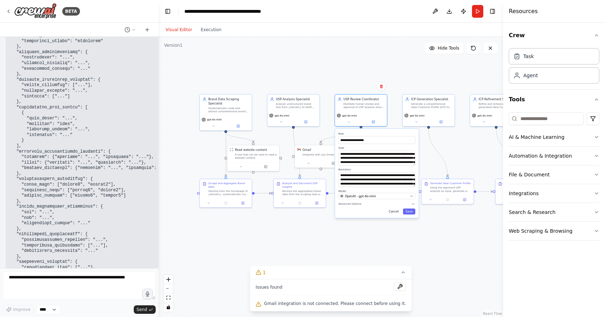
click at [398, 212] on button "Cancel" at bounding box center [393, 212] width 15 height 6
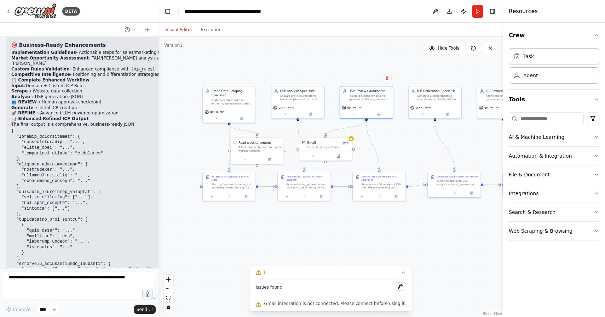
scroll to position [4073, 0]
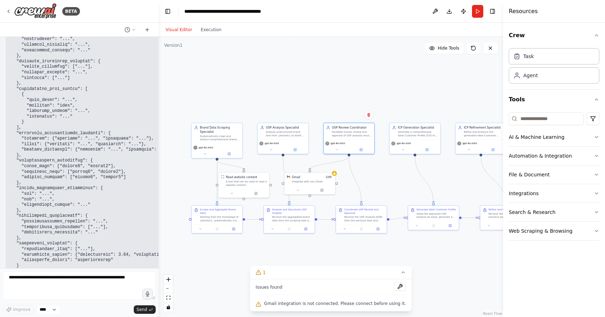
drag, startPoint x: 300, startPoint y: 64, endPoint x: 307, endPoint y: 100, distance: 36.4
click at [307, 100] on div ".deletable-edge-delete-btn { width: 20px; height: 20px; border: 0px solid #ffff…" at bounding box center [331, 177] width 345 height 280
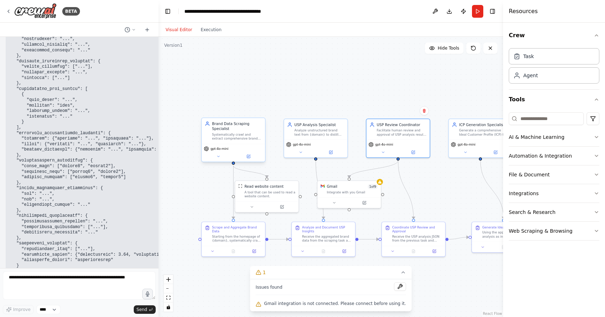
click at [240, 125] on div "Brand Data Scraping Specialist" at bounding box center [237, 126] width 50 height 10
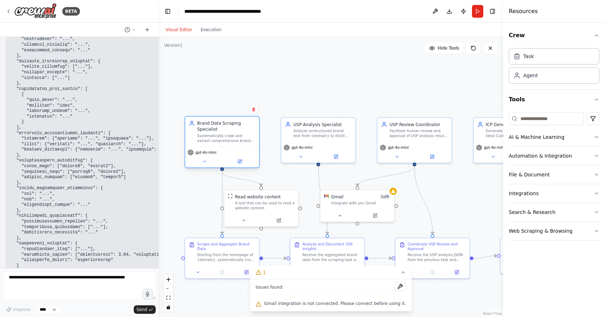
click at [237, 143] on div "Brand Data Scraping Specialist Systematically crawl and extract comprehensive b…" at bounding box center [222, 131] width 74 height 30
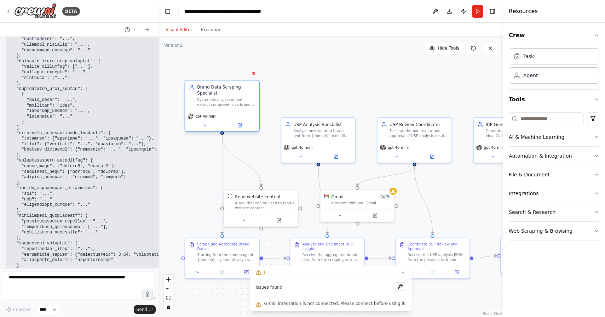
drag, startPoint x: 237, startPoint y: 143, endPoint x: 237, endPoint y: 104, distance: 39.3
click at [237, 104] on div "Brand Data Scraping Specialist Systematically crawl and extract comprehensive b…" at bounding box center [222, 95] width 74 height 30
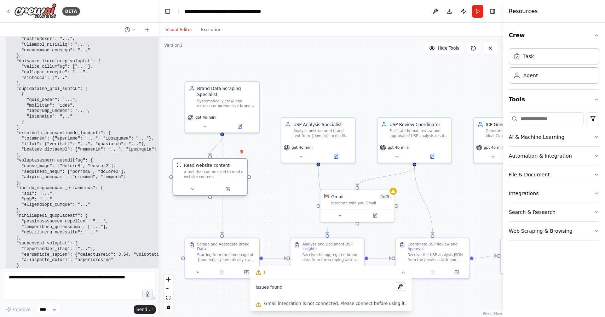
drag, startPoint x: 251, startPoint y: 208, endPoint x: 204, endPoint y: 180, distance: 55.6
click at [204, 180] on div "Read website content A tool that can be used to read a website content." at bounding box center [210, 171] width 74 height 24
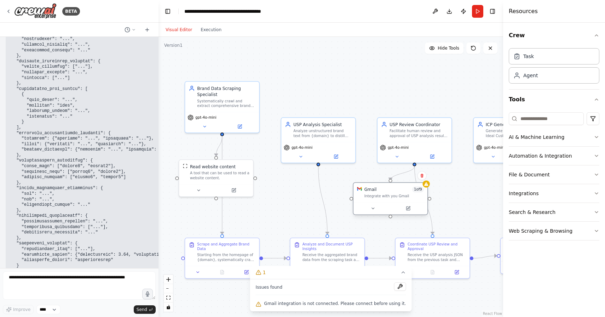
drag, startPoint x: 347, startPoint y: 205, endPoint x: 381, endPoint y: 199, distance: 33.9
click at [381, 199] on div "Gmail 1 of 9 Integrate with you Gmail" at bounding box center [391, 192] width 74 height 19
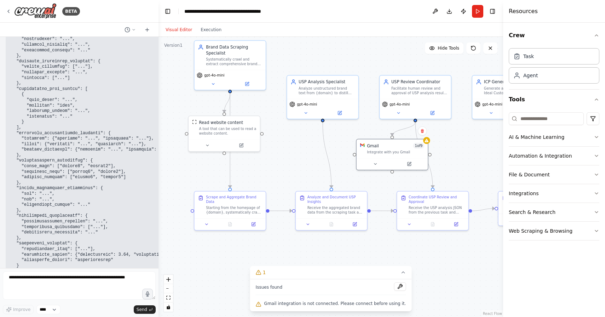
drag, startPoint x: 293, startPoint y: 182, endPoint x: 298, endPoint y: 138, distance: 44.5
click at [298, 138] on div ".deletable-edge-delete-btn { width: 20px; height: 20px; border: 0px solid #ffff…" at bounding box center [331, 177] width 345 height 280
click at [241, 75] on div "gpt-4o-mini" at bounding box center [229, 75] width 67 height 6
click at [224, 73] on div "gpt-4o-mini" at bounding box center [229, 75] width 67 height 6
click at [230, 203] on div "Scrape and Aggregate Brand Data" at bounding box center [233, 198] width 56 height 9
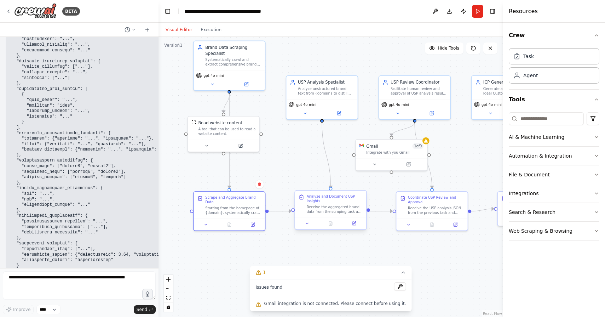
click at [317, 205] on div "Receive the aggregated brand data from the scraping task and perform comprehens…" at bounding box center [335, 209] width 56 height 9
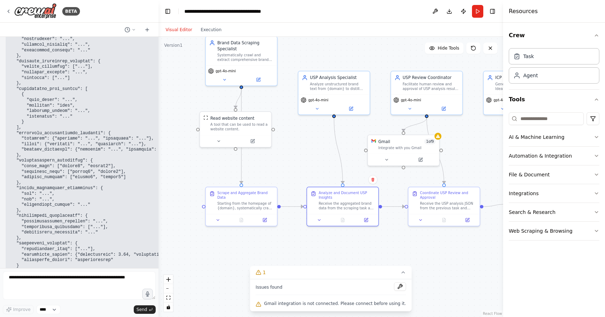
drag, startPoint x: 302, startPoint y: 252, endPoint x: 313, endPoint y: 248, distance: 12.4
click at [313, 248] on div ".deletable-edge-delete-btn { width: 20px; height: 20px; border: 0px solid #ffff…" at bounding box center [331, 177] width 345 height 280
click at [478, 10] on button "Run" at bounding box center [477, 11] width 11 height 13
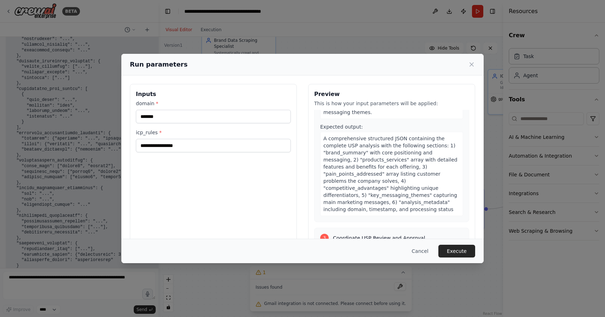
scroll to position [0, 0]
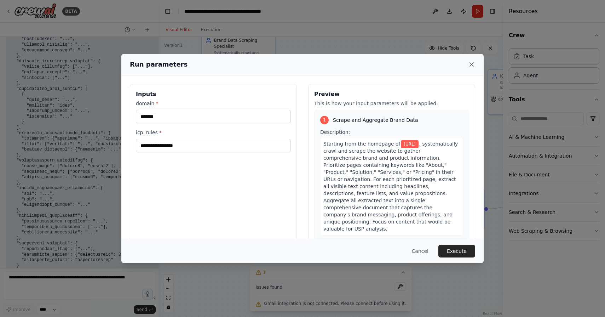
click at [470, 65] on icon at bounding box center [471, 64] width 7 height 7
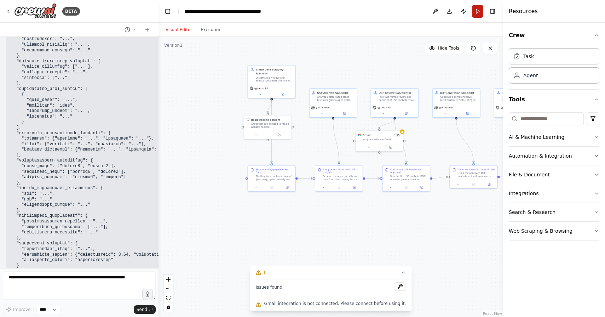
click at [477, 14] on button "Run" at bounding box center [477, 11] width 11 height 13
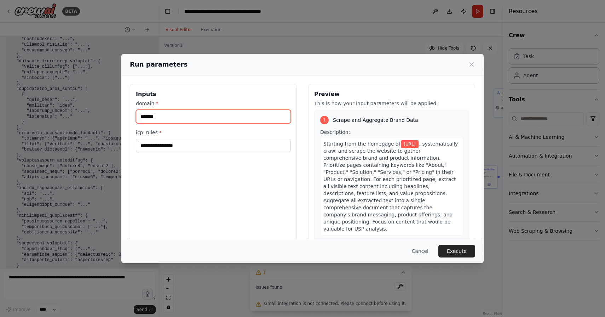
click at [163, 117] on input "*******" at bounding box center [213, 116] width 155 height 13
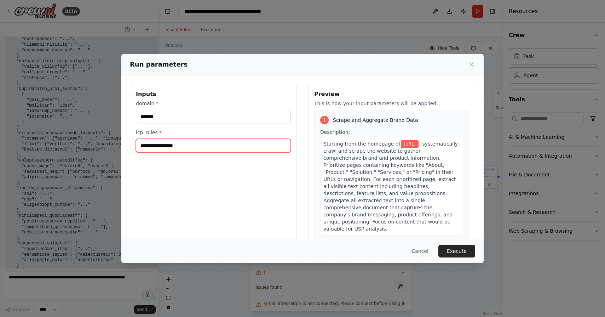
click at [160, 142] on input "icp_rules *" at bounding box center [213, 145] width 155 height 13
type input "***"
type input "**********"
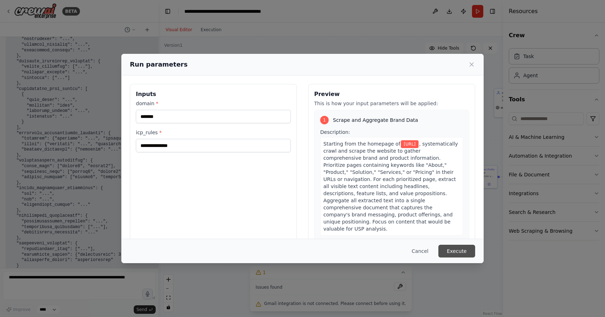
click at [445, 252] on button "Execute" at bounding box center [457, 251] width 37 height 13
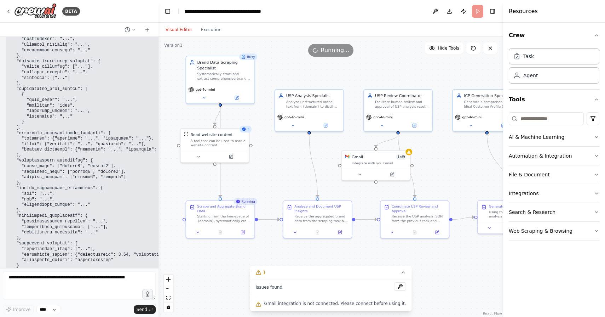
drag, startPoint x: 343, startPoint y: 131, endPoint x: 331, endPoint y: 159, distance: 30.5
click at [331, 159] on div ".deletable-edge-delete-btn { width: 20px; height: 20px; border: 0px solid #ffff…" at bounding box center [331, 177] width 345 height 280
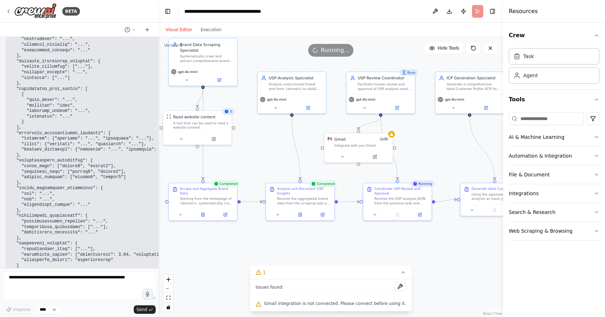
drag, startPoint x: 454, startPoint y: 161, endPoint x: 438, endPoint y: 144, distance: 23.3
click at [438, 144] on div ".deletable-edge-delete-btn { width: 20px; height: 20px; border: 0px solid #ffff…" at bounding box center [331, 177] width 345 height 280
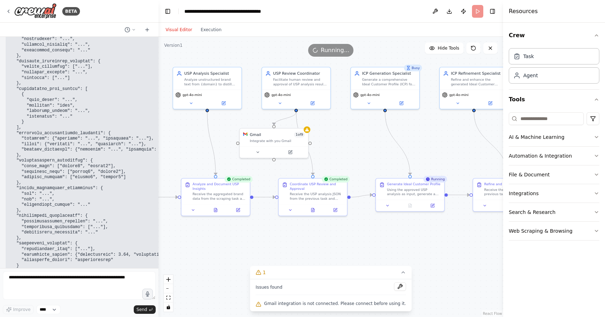
drag, startPoint x: 372, startPoint y: 242, endPoint x: 287, endPoint y: 237, distance: 85.5
click at [287, 237] on div ".deletable-edge-delete-btn { width: 20px; height: 20px; border: 0px solid #ffff…" at bounding box center [331, 177] width 345 height 280
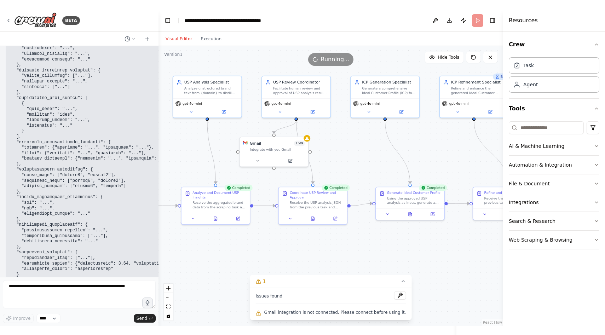
scroll to position [4055, 0]
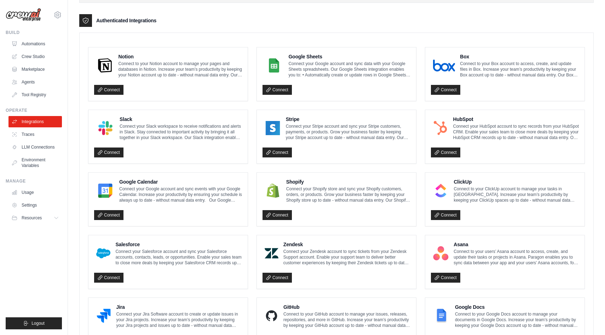
scroll to position [329, 0]
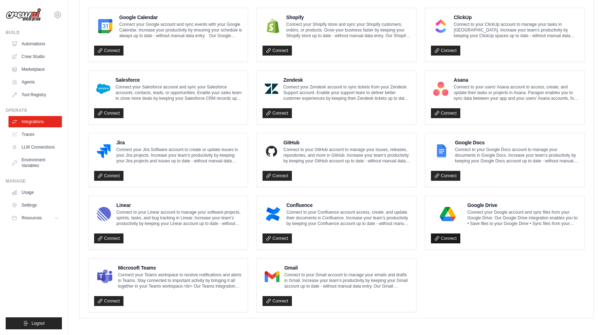
click at [444, 238] on link "Connect" at bounding box center [445, 239] width 29 height 10
click at [434, 235] on link "Connect" at bounding box center [445, 239] width 29 height 10
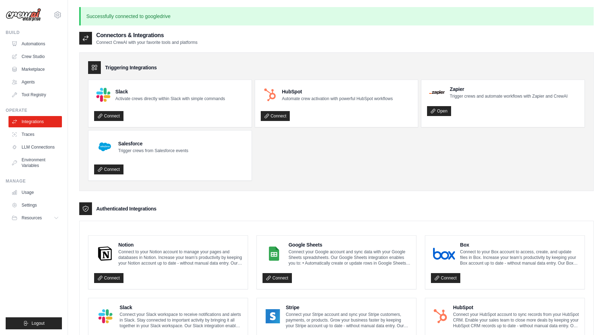
scroll to position [353, 0]
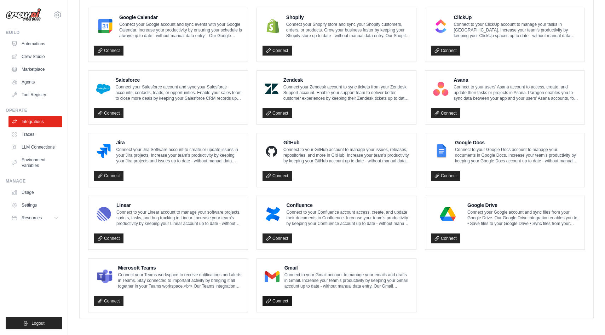
click at [275, 297] on link "Connect" at bounding box center [277, 301] width 29 height 10
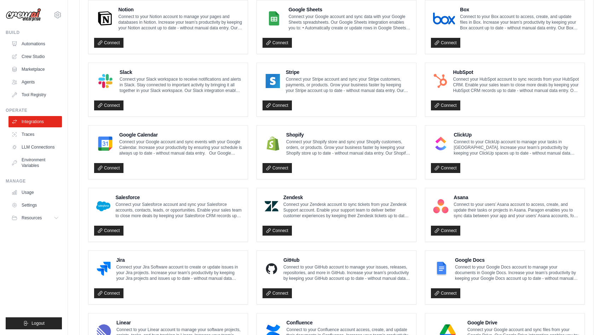
scroll to position [0, 0]
